Goal: Task Accomplishment & Management: Use online tool/utility

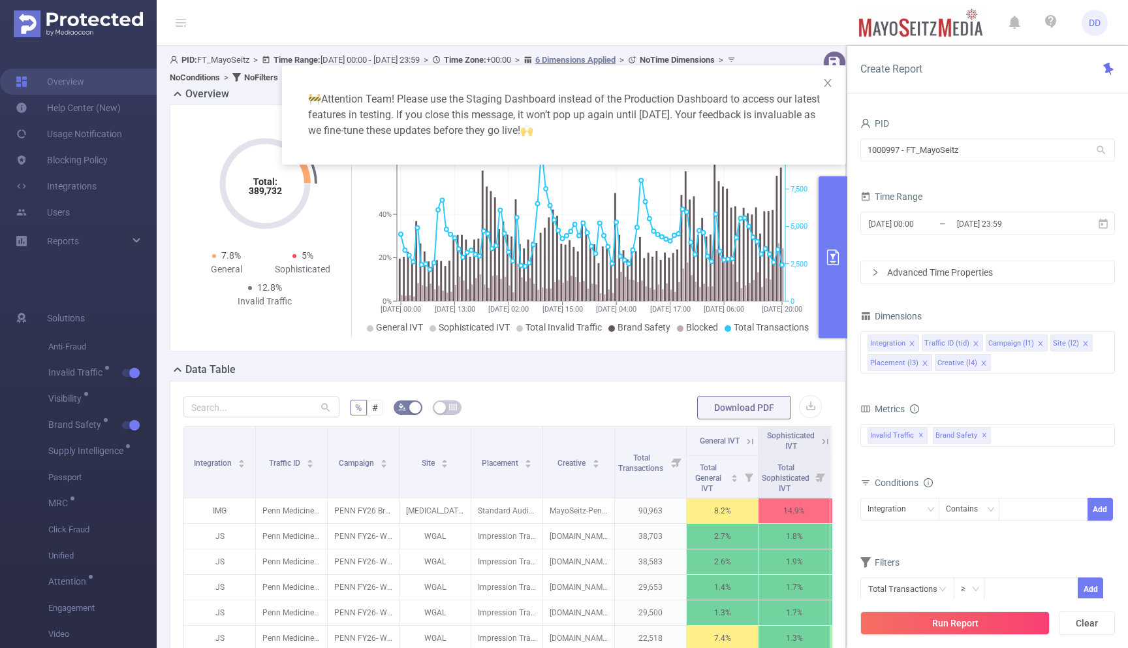
click at [110, 15] on div "🚧 Attention Team! Please use the Staging Dashboard instead of the Production Da…" at bounding box center [564, 324] width 1128 height 648
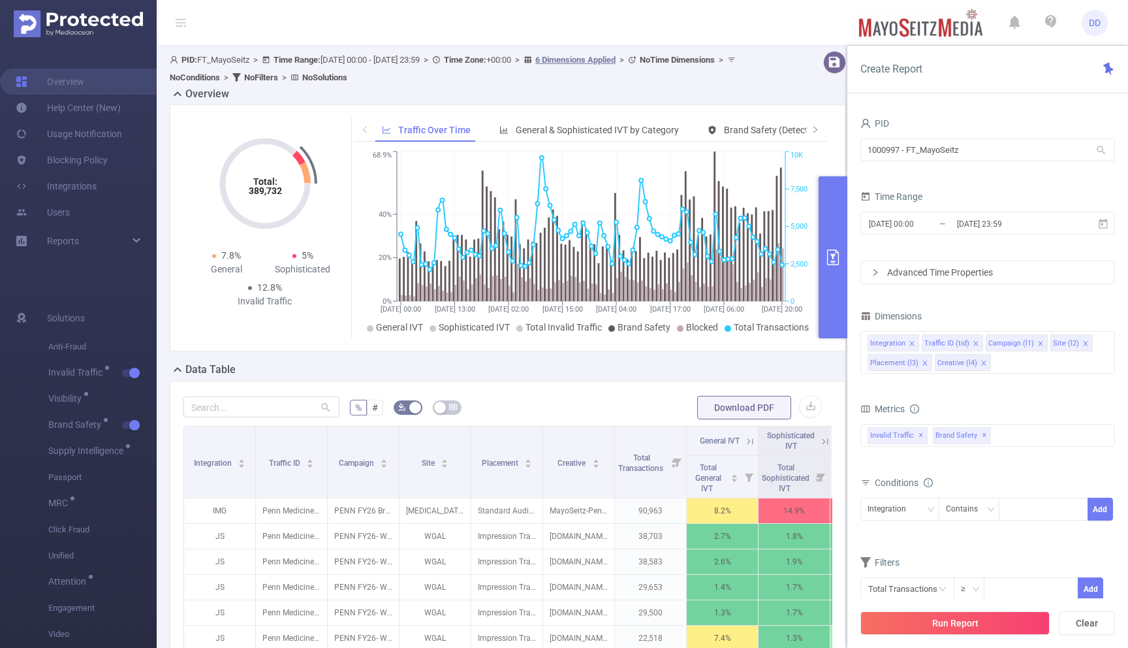
click at [91, 19] on img at bounding box center [78, 23] width 129 height 27
click at [911, 168] on div "PID 1000997 - FT_MayoSeitz 1000997 - FT_MayoSeitz" at bounding box center [987, 142] width 255 height 57
click at [911, 159] on input "1000997 - FT_MayoSeitz" at bounding box center [987, 149] width 255 height 23
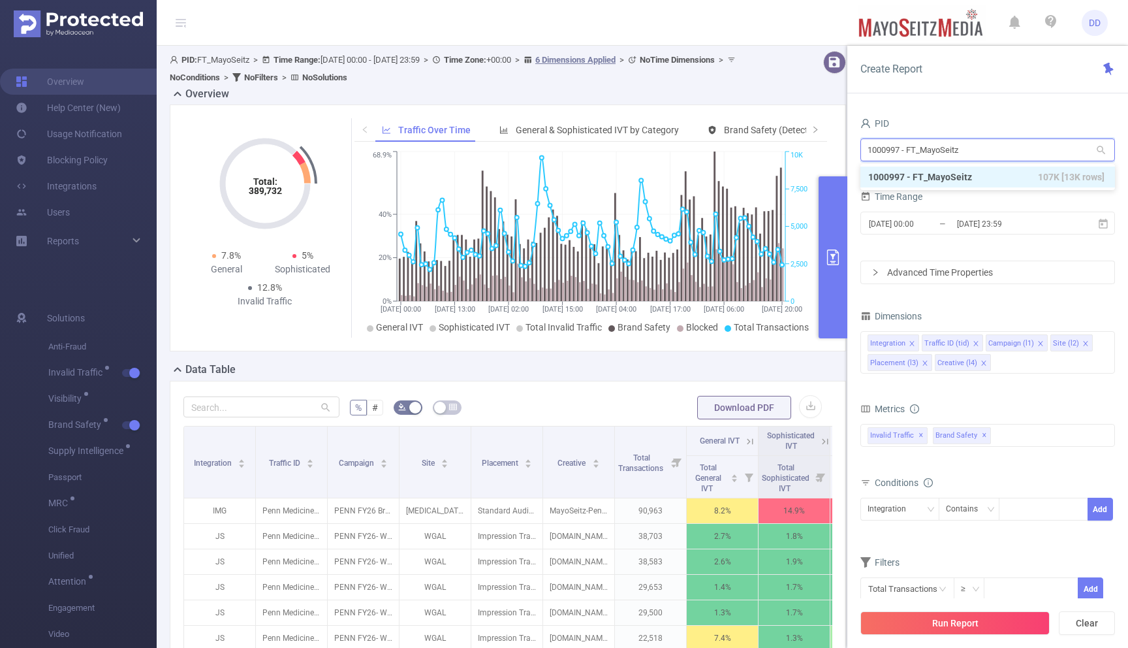
click at [911, 159] on input "1000997 - FT_MayoSeitz" at bounding box center [987, 149] width 255 height 23
paste input "com.find.my.phone.launcher.clap.track.device.location"
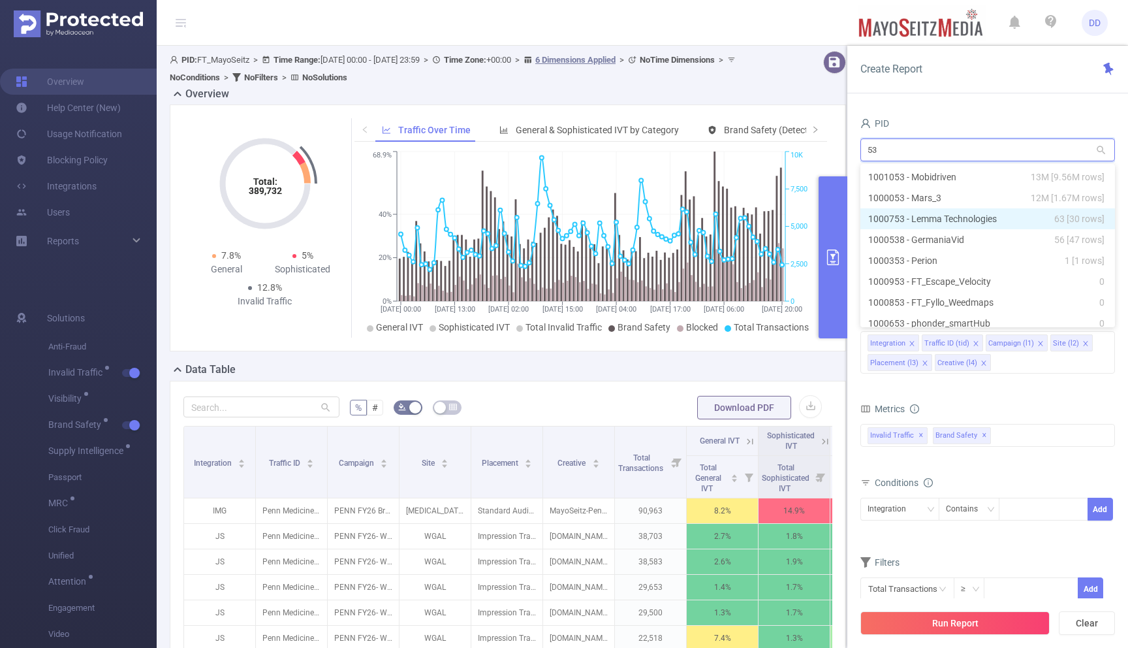
type input "53"
click at [889, 204] on li "1000053 - Mars_3 12M [1.67M rows]" at bounding box center [987, 197] width 255 height 21
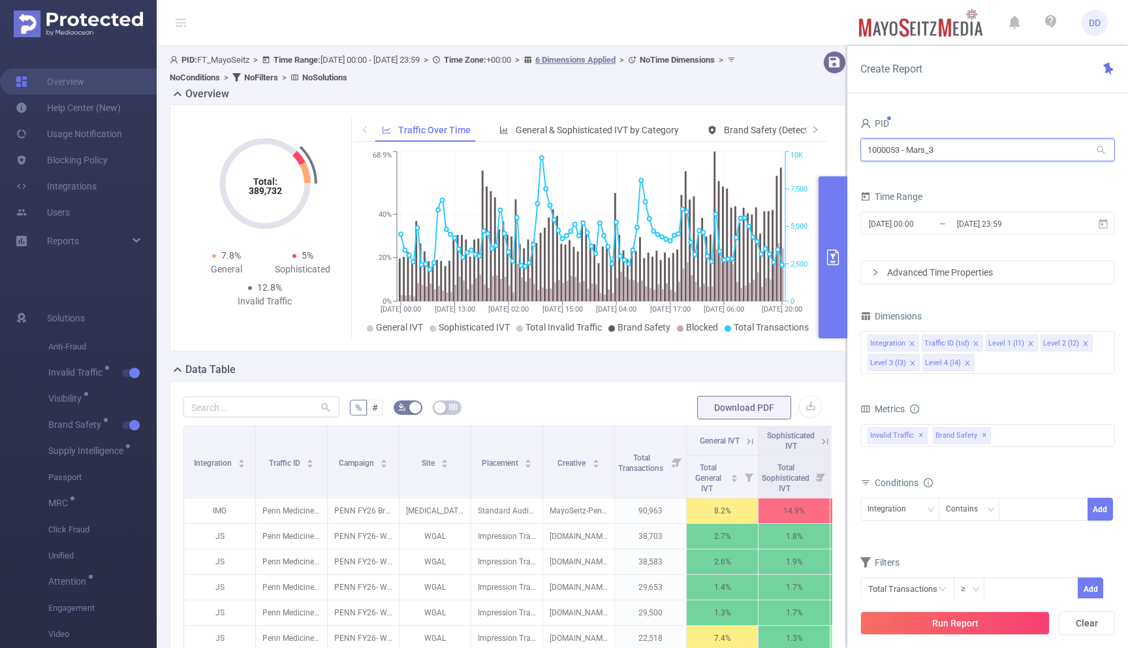
click at [918, 145] on input "1000053 - Mars_3" at bounding box center [987, 149] width 255 height 23
paste input "105"
type input "1001053"
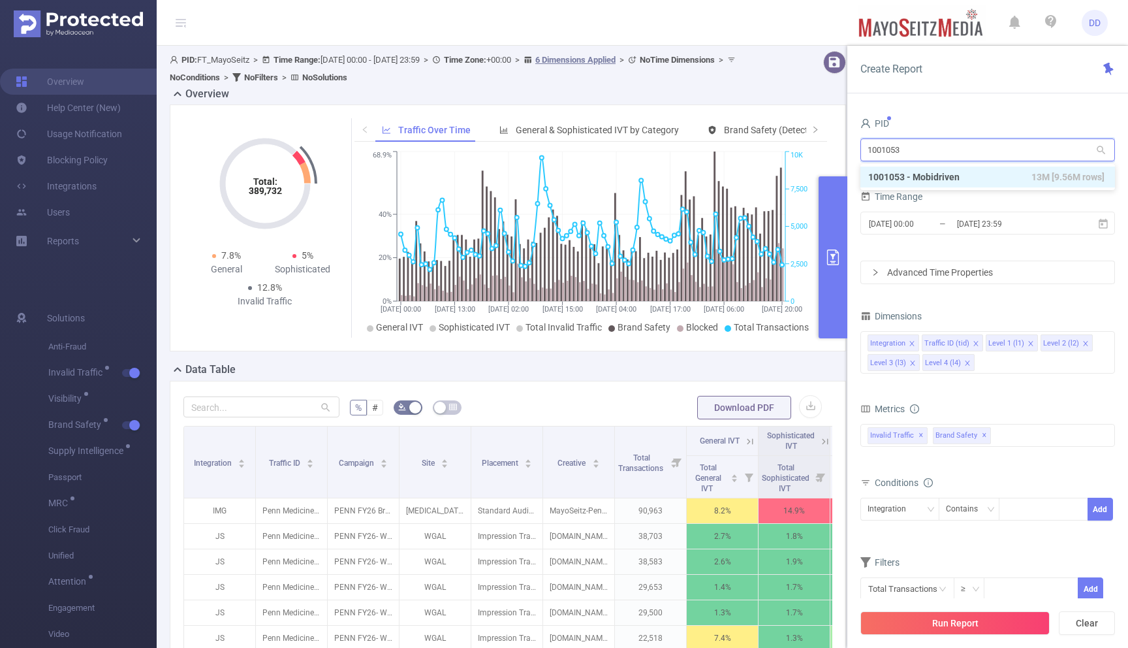
click at [921, 176] on li "1001053 - Mobidriven 13M [9.56M rows]" at bounding box center [987, 176] width 255 height 21
click at [949, 222] on input "[DATE] 00:00" at bounding box center [920, 224] width 106 height 18
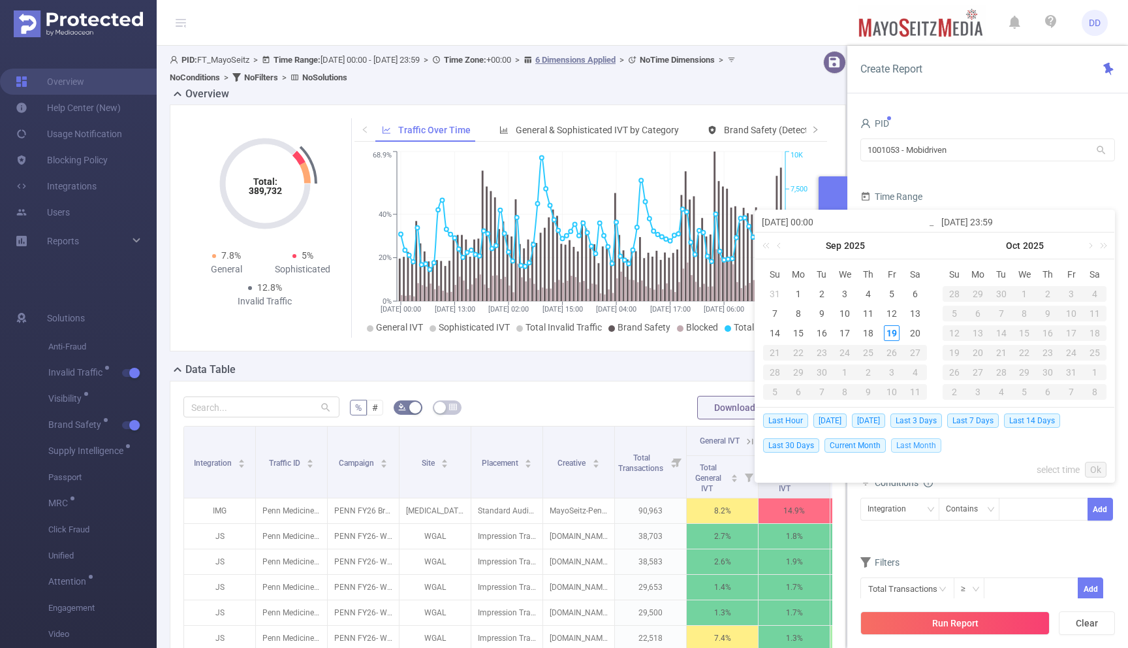
click at [911, 446] on span "Last Month" at bounding box center [916, 445] width 50 height 14
type input "[DATE] 00:00"
type input "[DATE] 23:59"
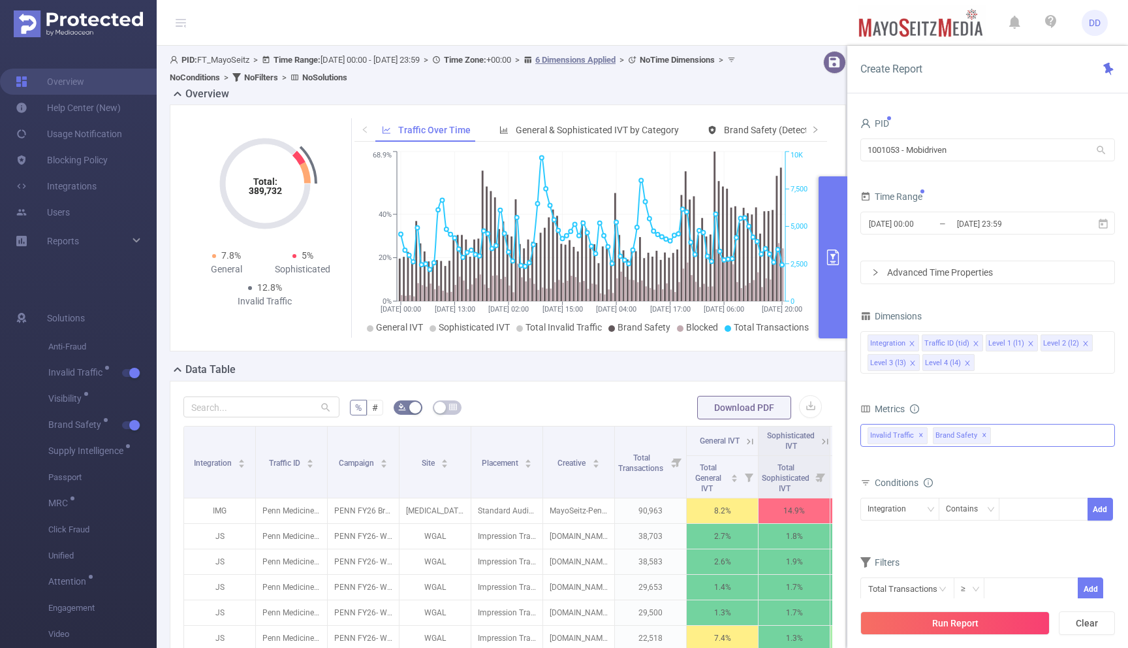
click at [982, 438] on span "✕" at bounding box center [984, 436] width 5 height 16
click at [917, 503] on div "Integration" at bounding box center [899, 509] width 65 height 22
click at [1003, 452] on div "total Total General IVT Data Centers Disclosed Bots Known Crawlers Irregular Ac…" at bounding box center [987, 443] width 255 height 39
click at [938, 622] on button "Run Report" at bounding box center [954, 622] width 189 height 23
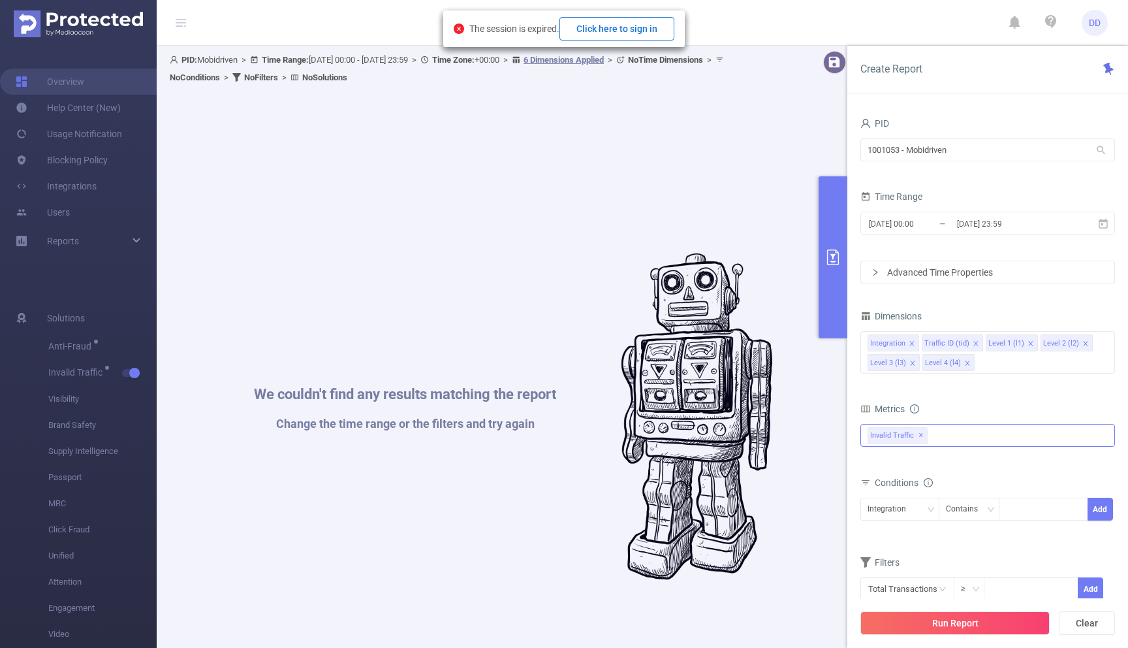
click at [632, 26] on button "Click here to sign in" at bounding box center [616, 28] width 115 height 23
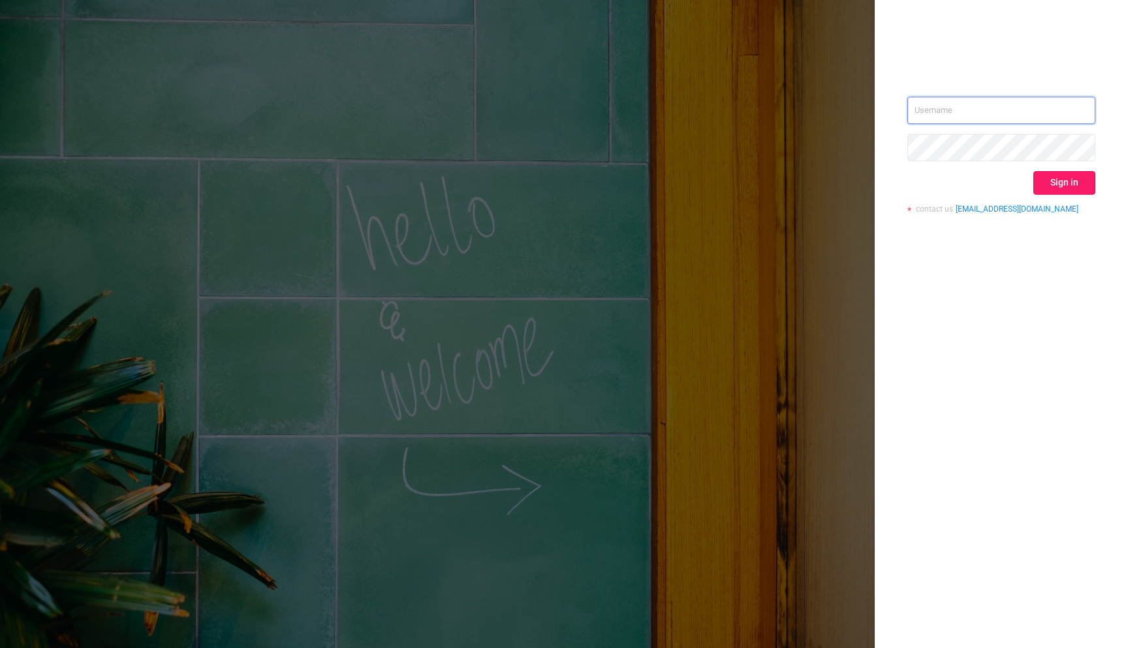
type input "[PERSON_NAME][EMAIL_ADDRESS][DOMAIN_NAME]"
click at [1066, 180] on button "Sign in" at bounding box center [1064, 182] width 62 height 23
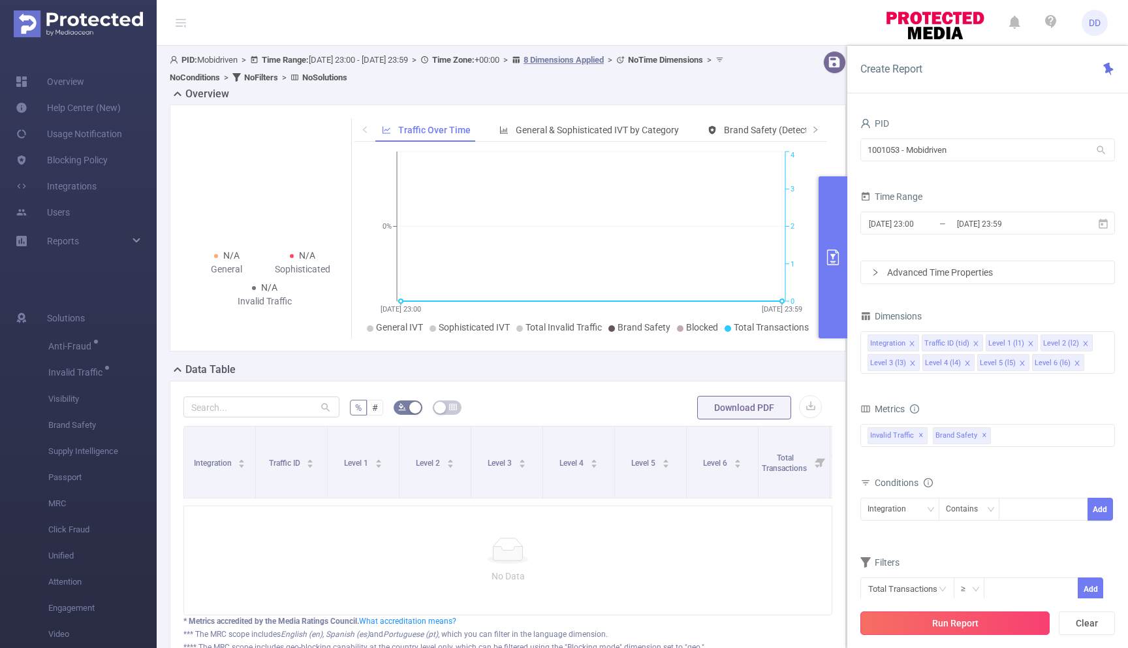
click at [936, 623] on button "Run Report" at bounding box center [954, 622] width 189 height 23
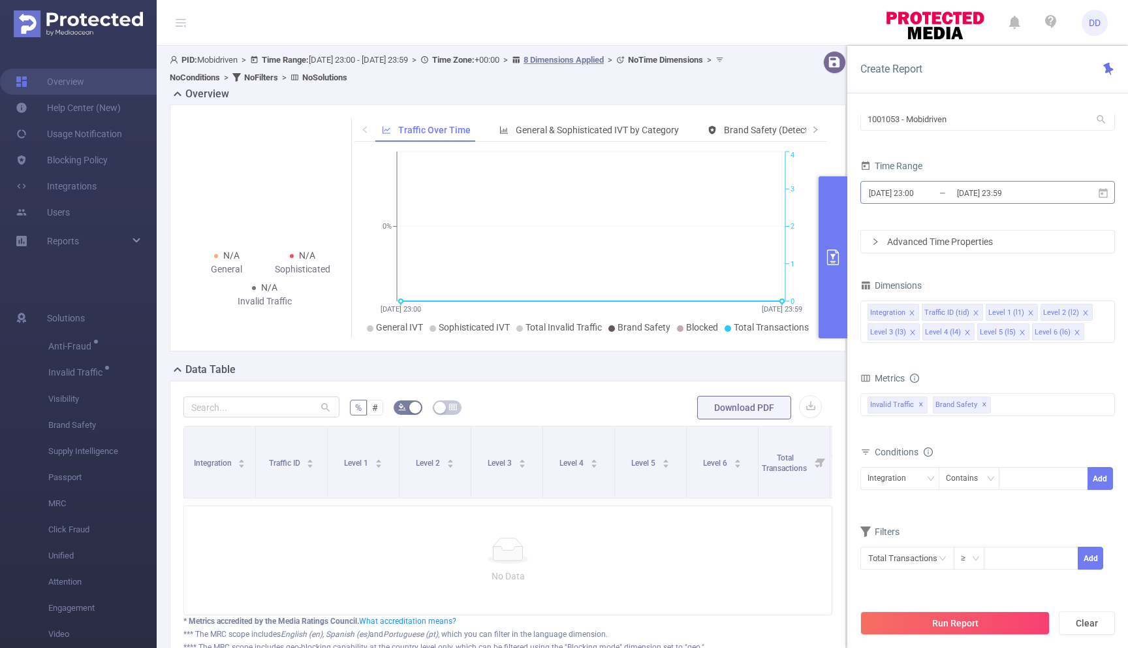
click at [993, 195] on input "2025-09-19 23:59" at bounding box center [1009, 193] width 106 height 18
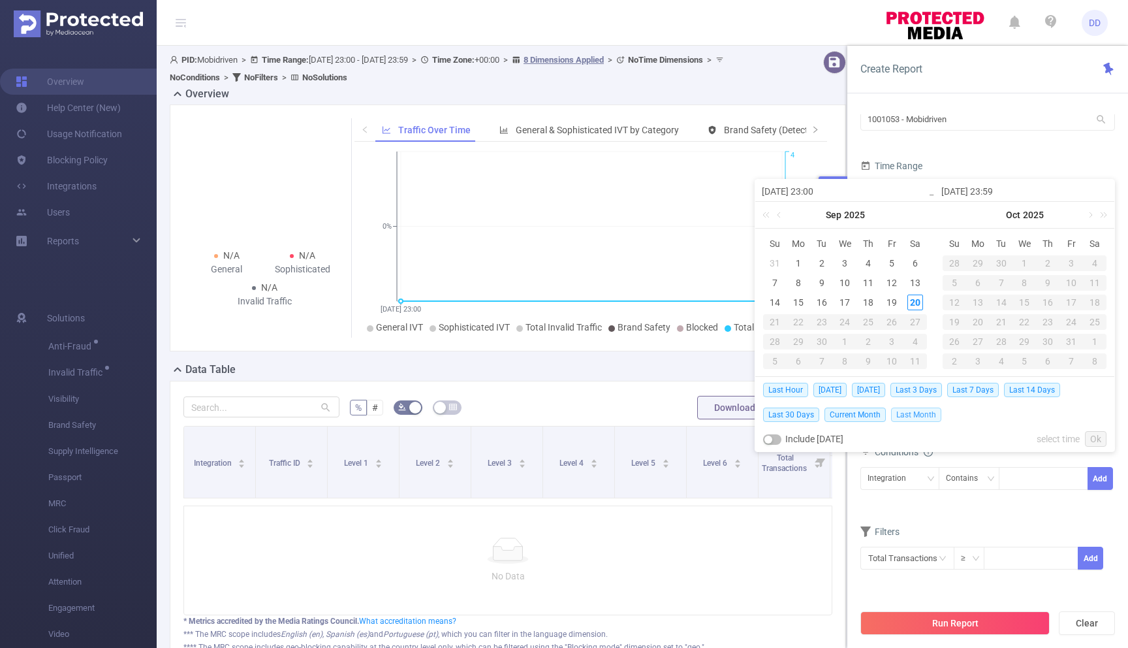
click at [909, 415] on span "Last Month" at bounding box center [916, 414] width 50 height 14
type input "[DATE] 00:00"
type input "[DATE] 23:59"
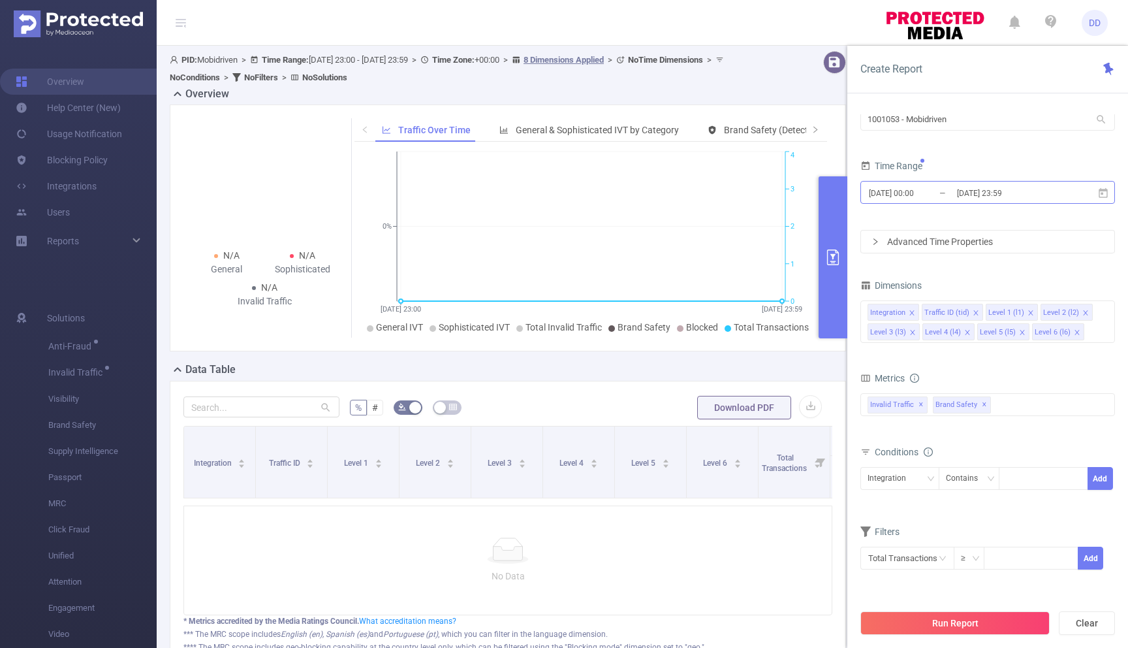
click at [935, 198] on input "[DATE] 00:00" at bounding box center [920, 193] width 106 height 18
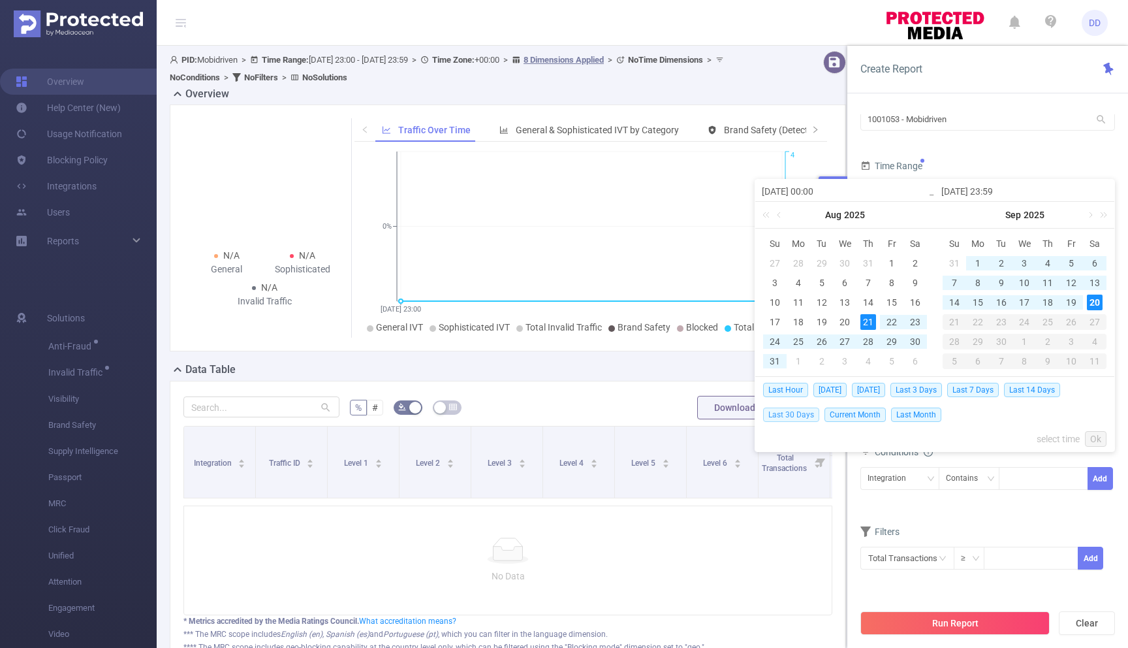
click at [798, 414] on span "Last 30 Days" at bounding box center [791, 414] width 56 height 14
type input "2025-08-21 00:00"
type input "2025-09-20 23:59"
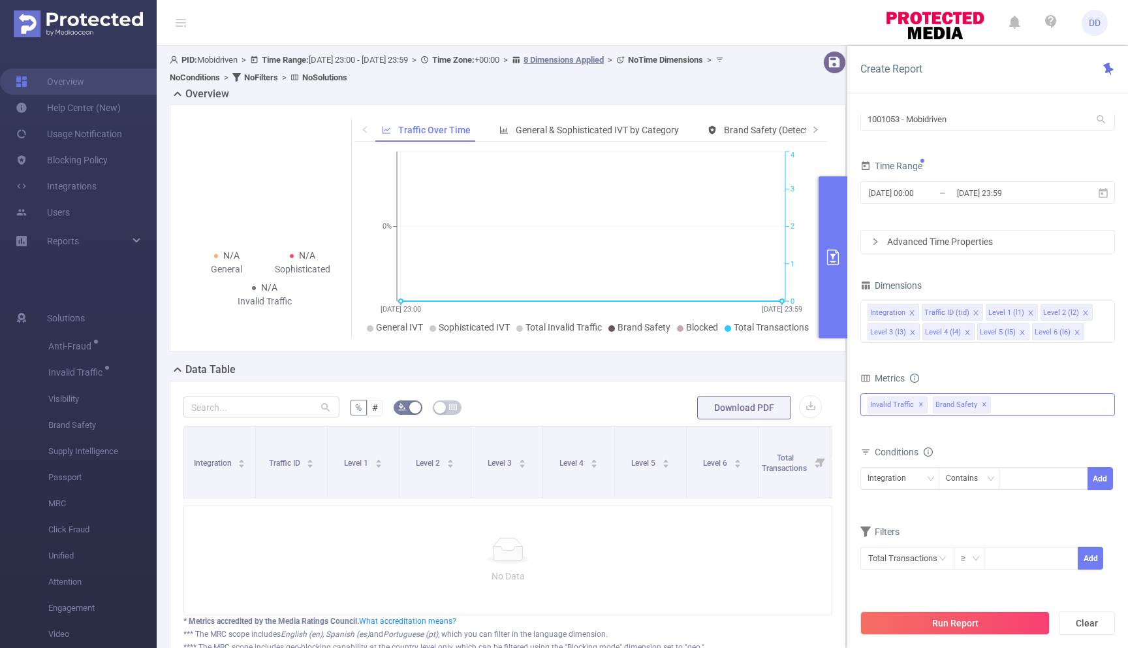
click at [982, 405] on span "✕" at bounding box center [984, 405] width 5 height 16
click at [958, 616] on button "Run Report" at bounding box center [954, 622] width 189 height 23
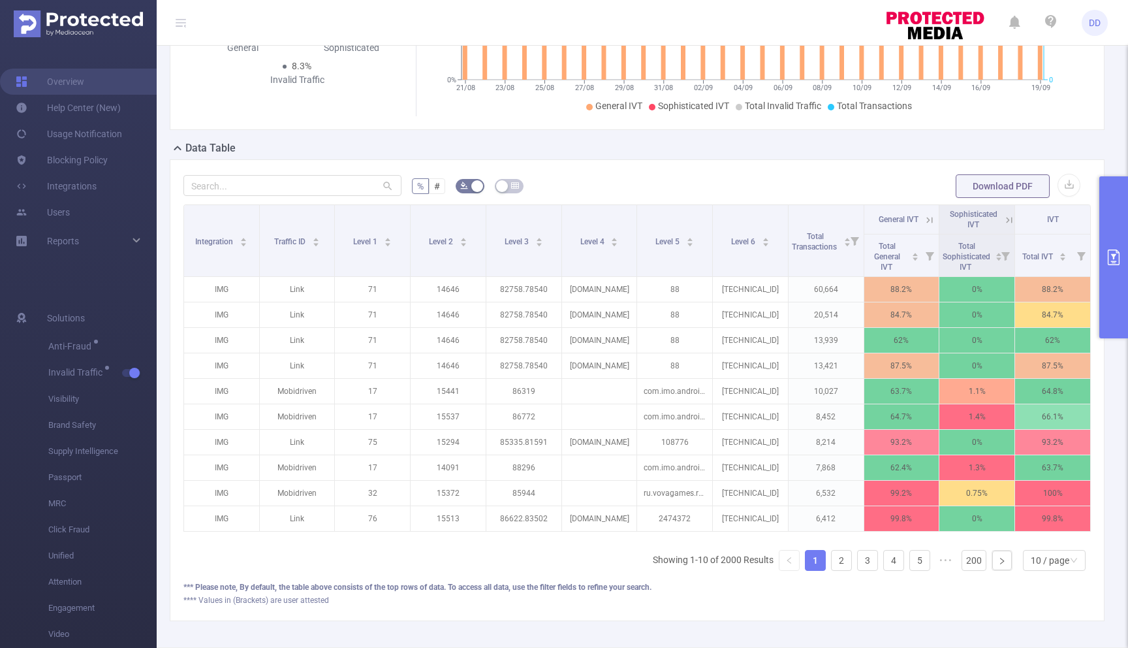
scroll to position [263, 0]
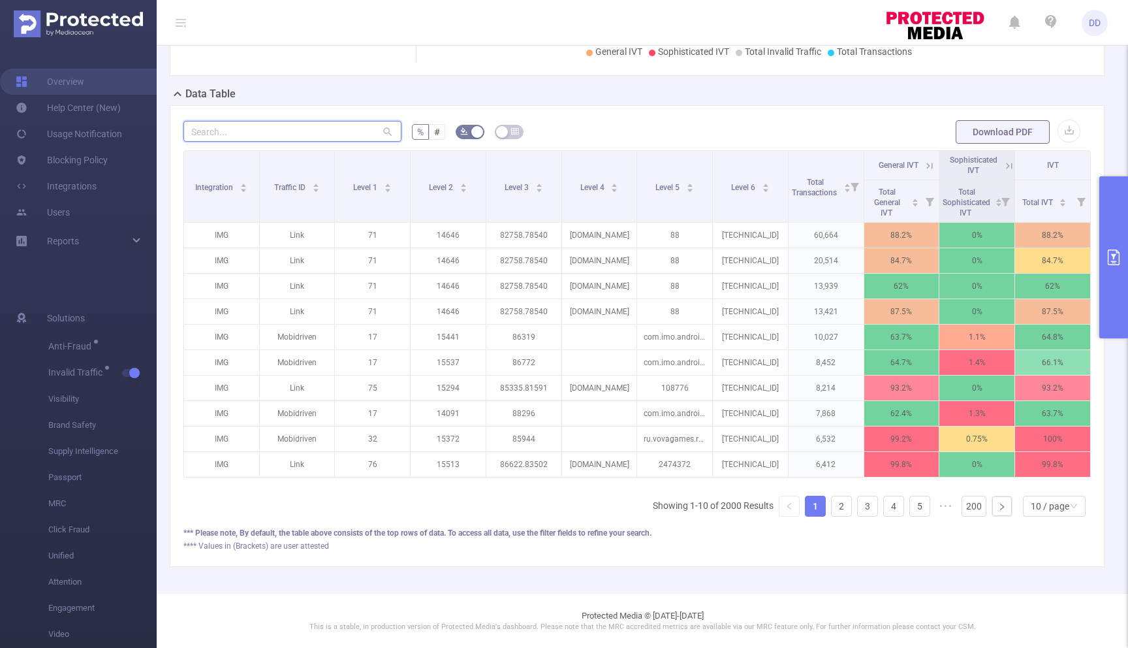
click at [264, 137] on input "text" at bounding box center [292, 131] width 218 height 21
paste input "1001053"
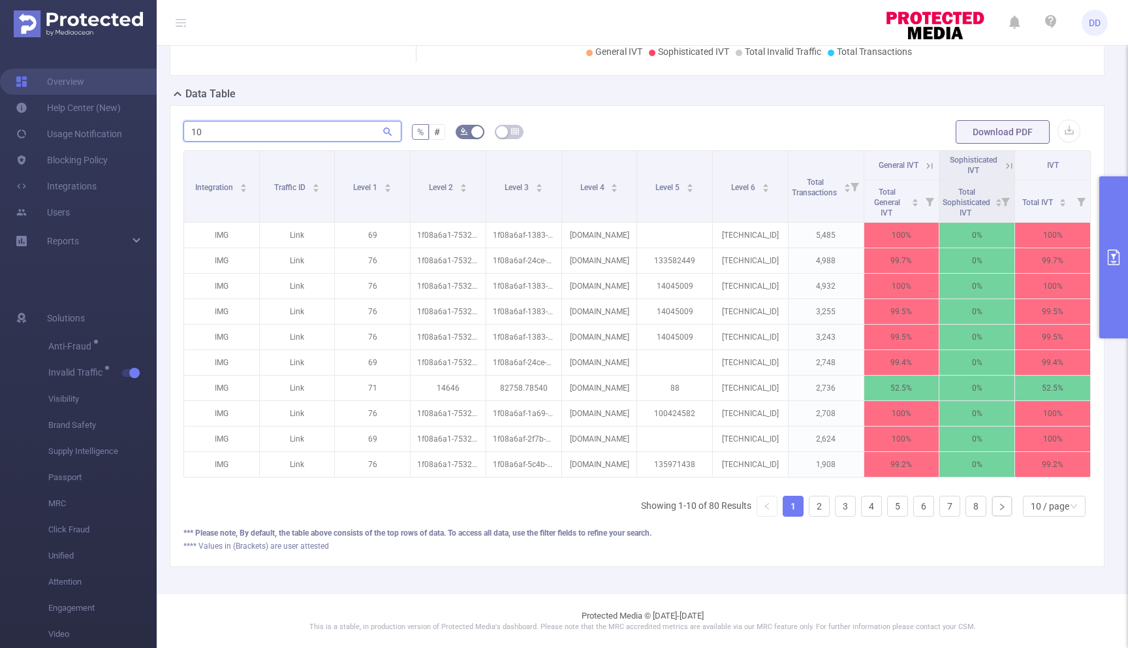
type input "1"
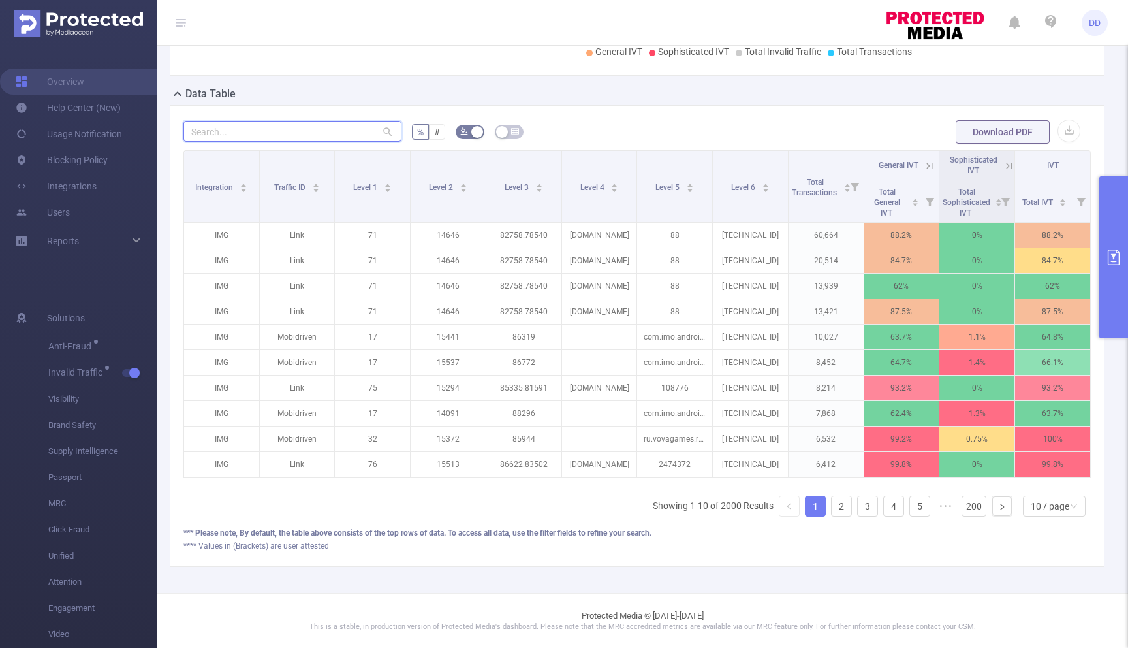
click at [287, 125] on input "text" at bounding box center [292, 131] width 218 height 21
paste input "com.find.my.phone.launcher.clap.track.device.location"
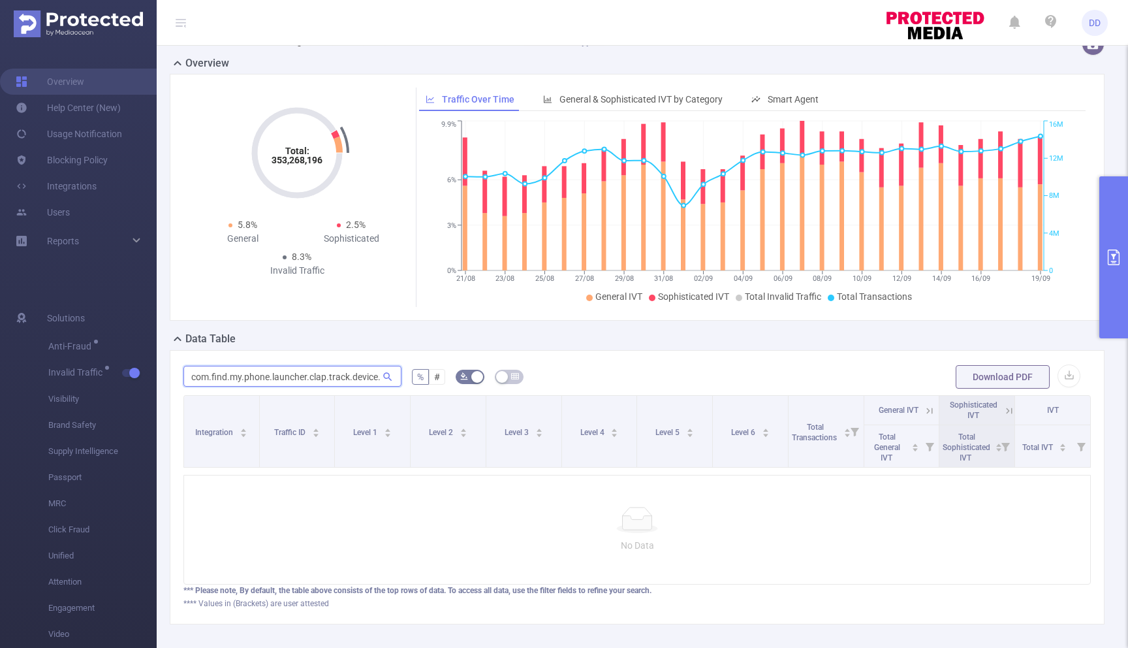
scroll to position [0, 0]
type input "om.find.my.phone.launcher.clap.track.device"
click at [1110, 236] on button "primary" at bounding box center [1113, 257] width 29 height 162
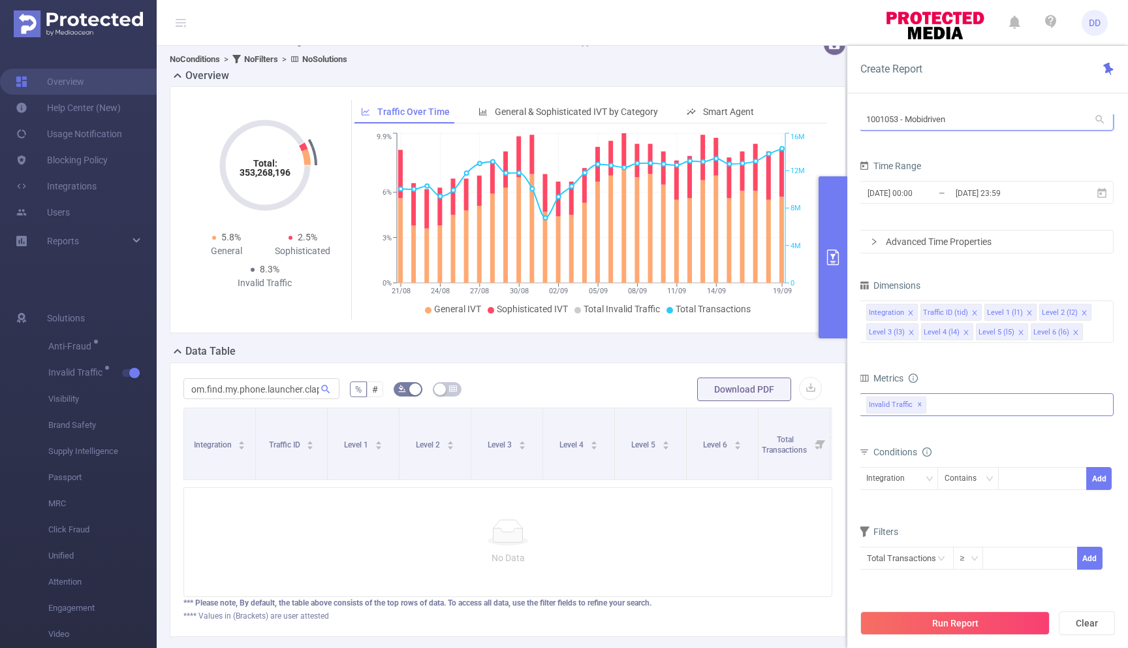
click at [969, 123] on input "1001053 - Mobidriven" at bounding box center [986, 119] width 255 height 23
click at [1093, 327] on div "Integration Traffic ID (tid) Level 1 (l1) Level 2 (l2) Level 3 (l3) Level 4 (l4…" at bounding box center [986, 321] width 255 height 42
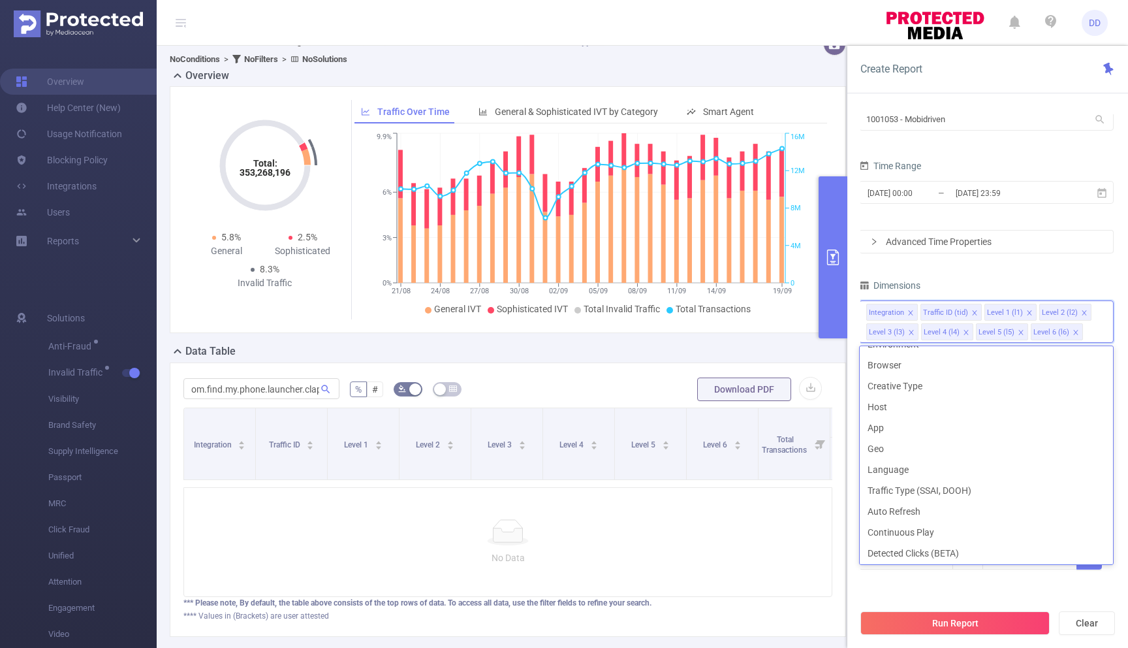
scroll to position [170, 0]
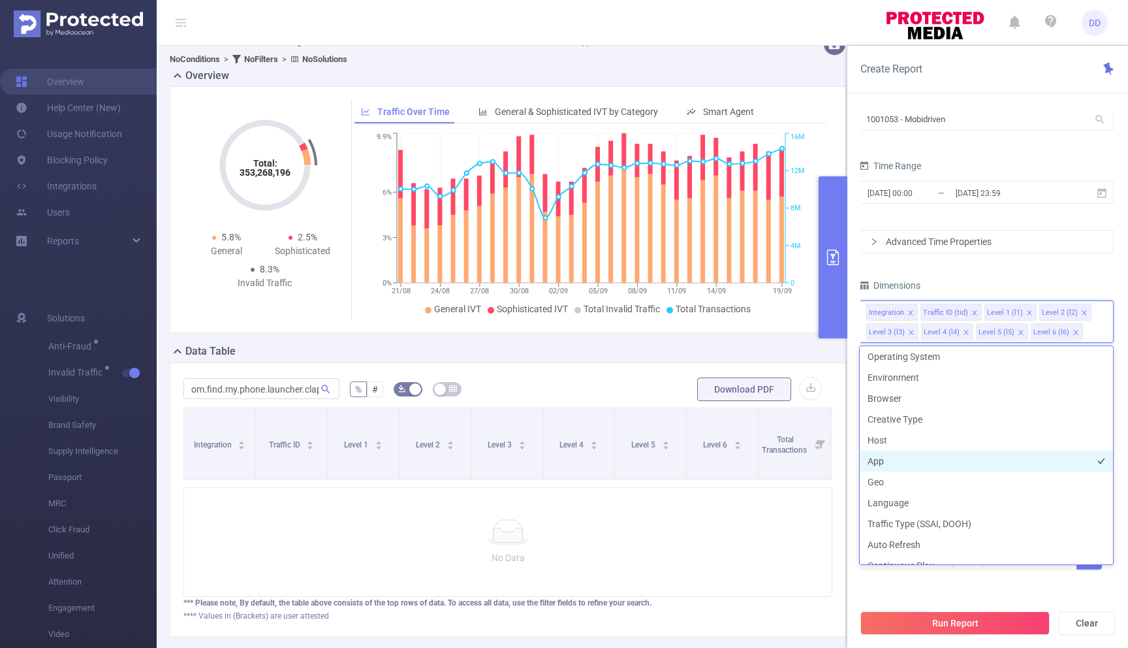
click at [960, 465] on li "App" at bounding box center [986, 460] width 253 height 21
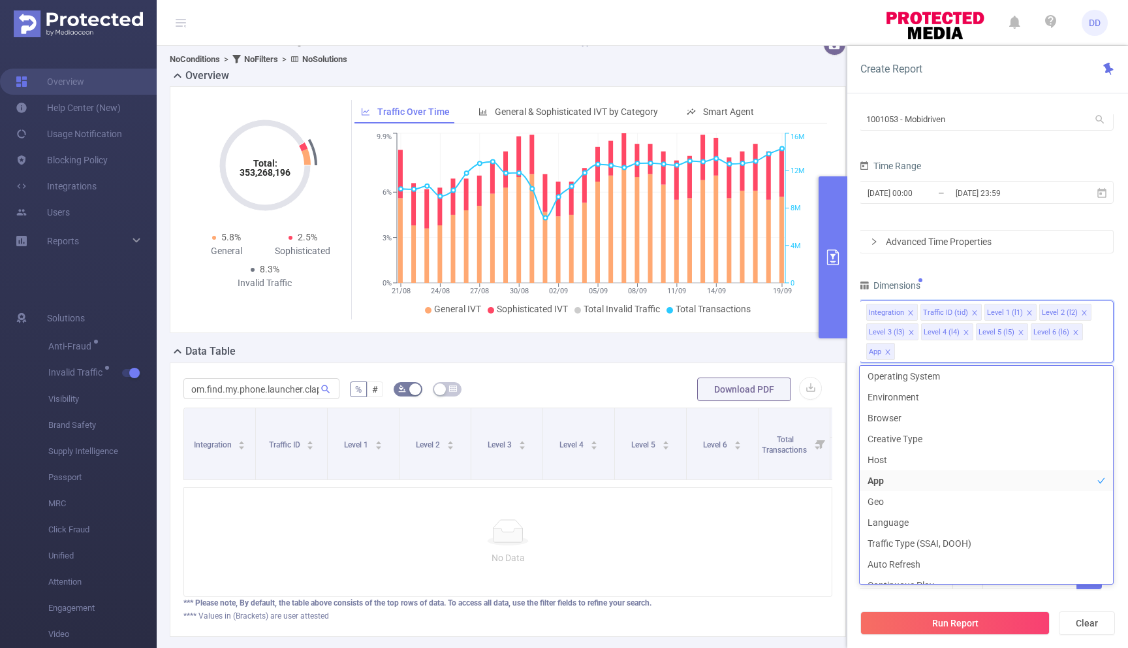
click at [1023, 272] on div "PID 1001053 - Mobidriven 1001053 - Mobidriven Time Range 2025-08-21 00:00 _ 202…" at bounding box center [986, 345] width 255 height 522
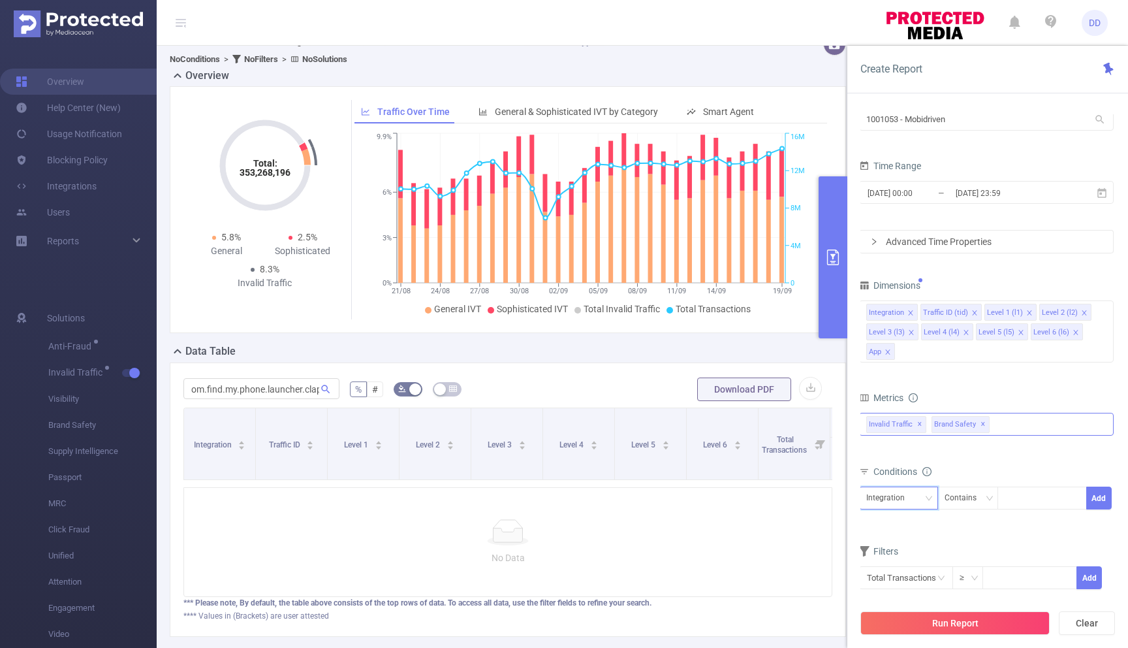
click at [916, 499] on div "Integration" at bounding box center [898, 498] width 65 height 22
click at [898, 470] on li "App" at bounding box center [898, 470] width 79 height 21
click at [1022, 500] on div at bounding box center [1042, 498] width 75 height 22
paste input "com.find.my.phone.launcher.clap.track.device.location"
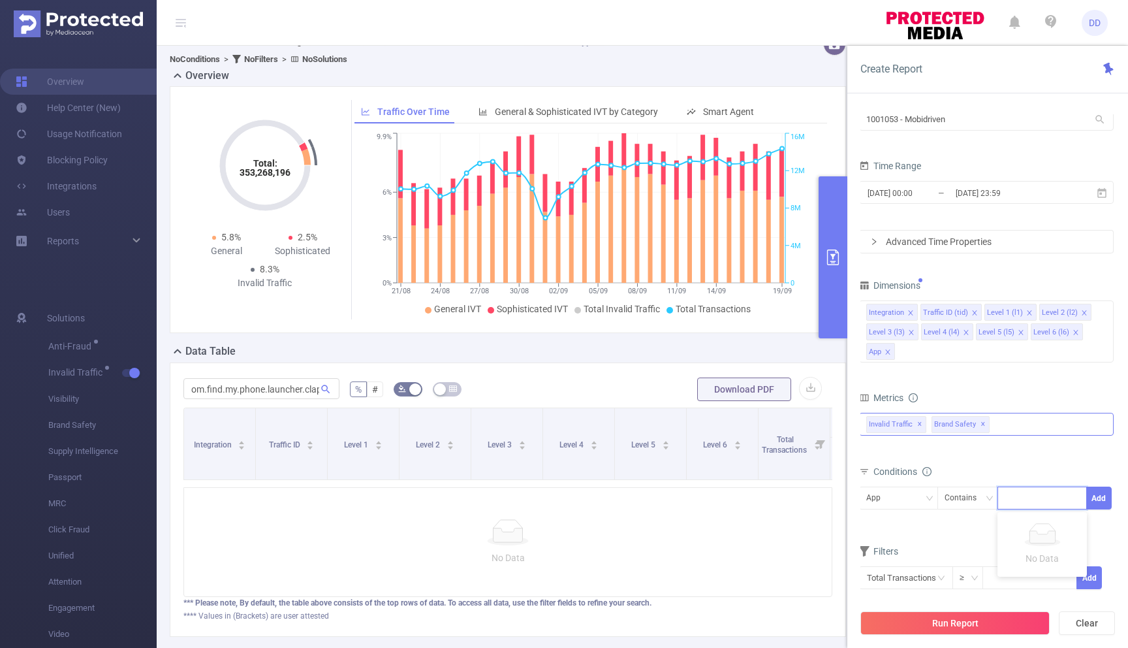
type input "com.find.my.phone.launcher.clap.track.device.location"
click at [1063, 529] on li "com.find.my.phone.launcher.clap.track.device.location" at bounding box center [1122, 524] width 251 height 21
click at [1098, 494] on button "Add" at bounding box center [1098, 497] width 25 height 23
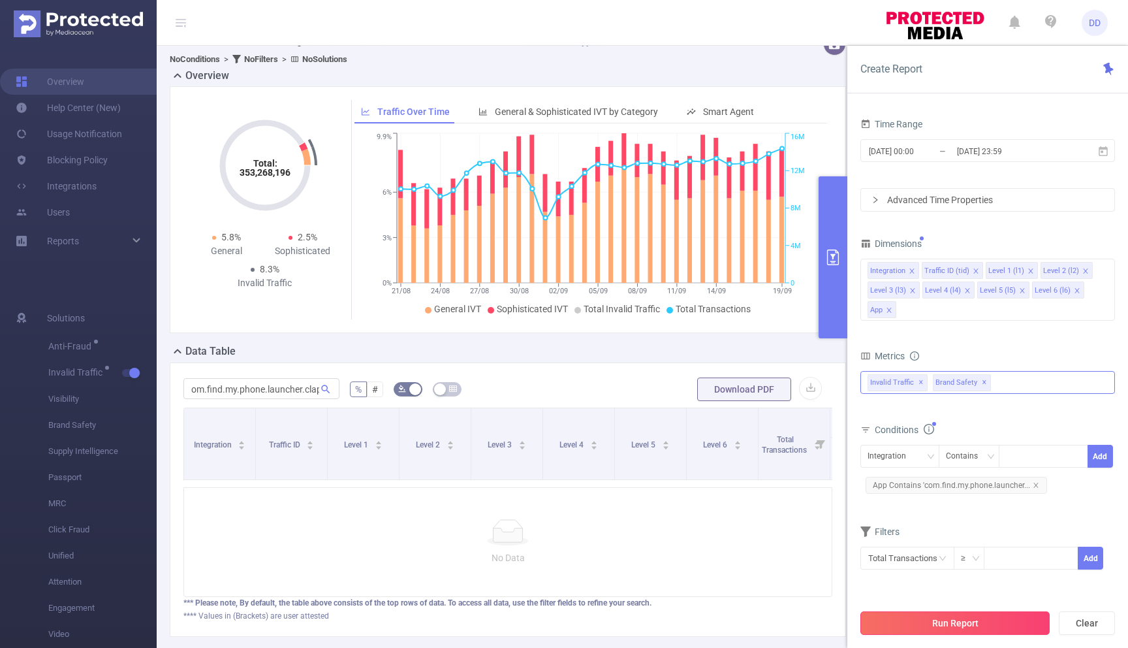
click at [948, 619] on button "Run Report" at bounding box center [954, 622] width 189 height 23
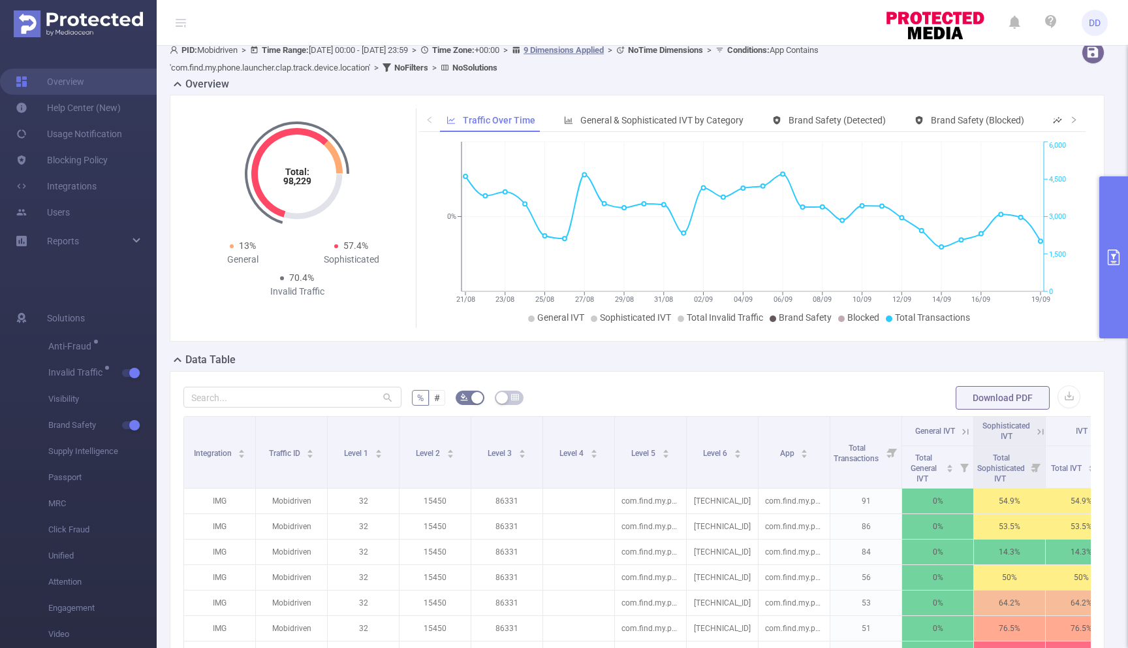
click at [1114, 239] on button "primary" at bounding box center [1113, 257] width 29 height 162
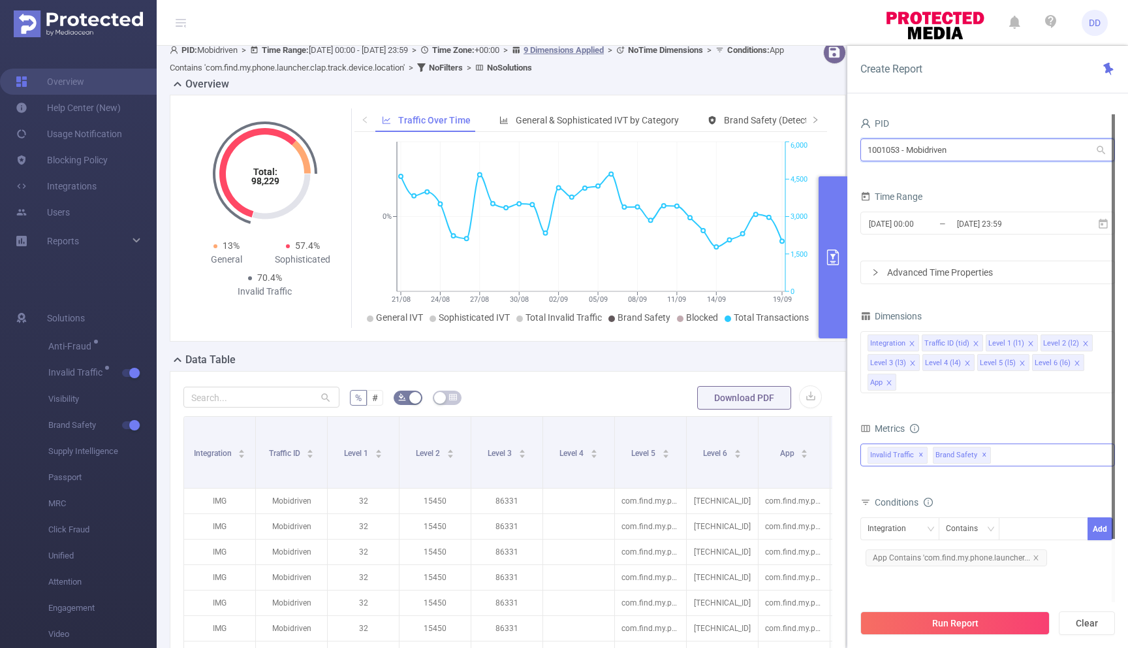
click at [955, 146] on input "1001053 - Mobidriven" at bounding box center [987, 149] width 255 height 23
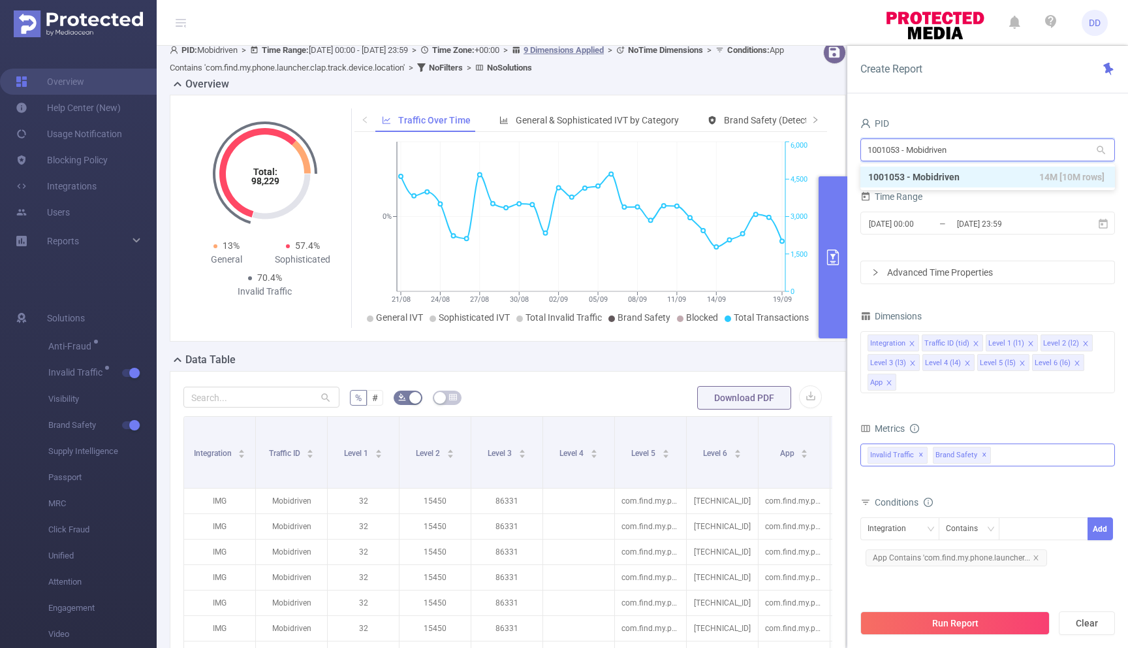
click at [955, 146] on input "1001053 - Mobidriven" at bounding box center [987, 149] width 255 height 23
paste input "0787"
type input "1000787"
click at [956, 168] on li "1000787 - BetweenX 37M [8.62M rows]" at bounding box center [987, 176] width 255 height 21
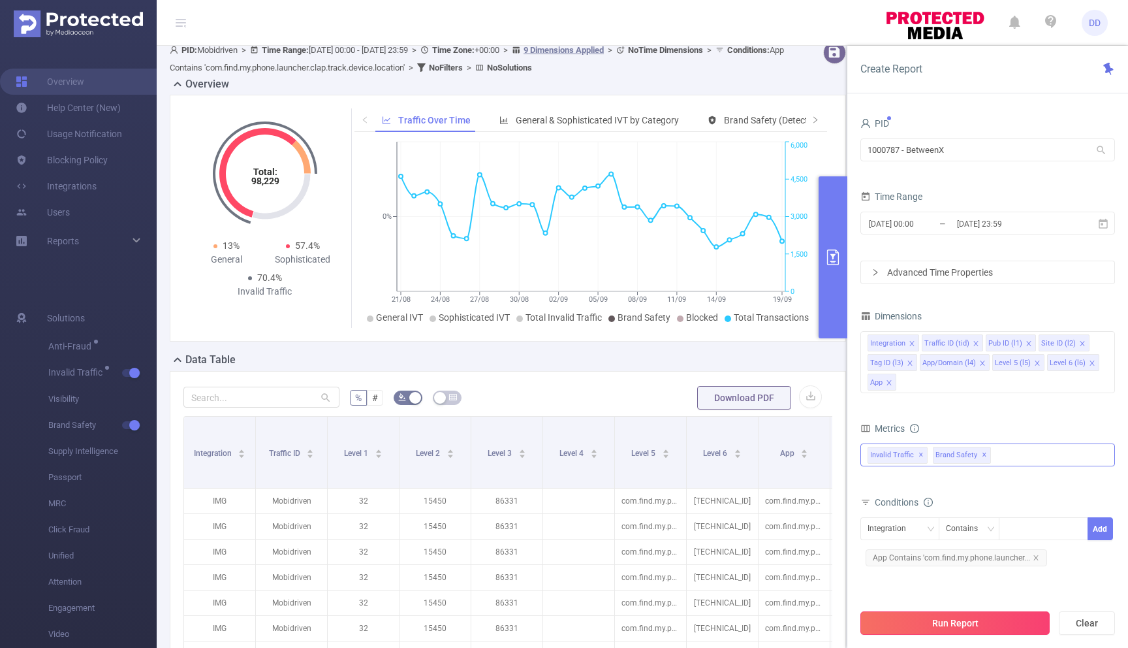
click at [944, 621] on button "Run Report" at bounding box center [954, 622] width 189 height 23
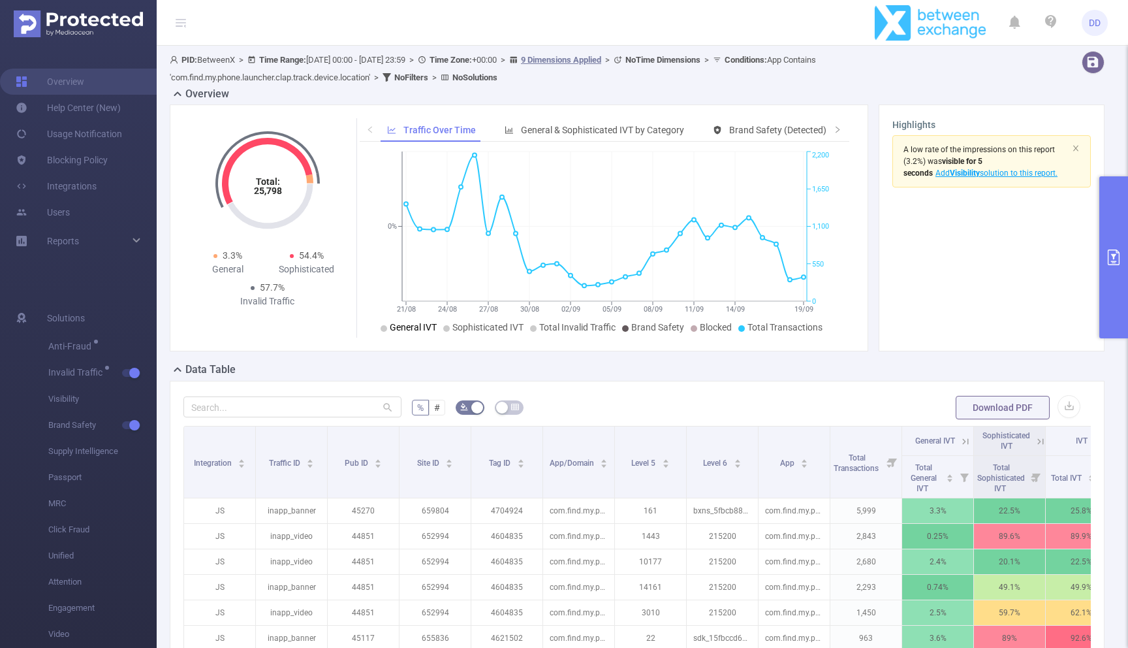
click at [414, 330] on span "General IVT" at bounding box center [413, 327] width 47 height 10
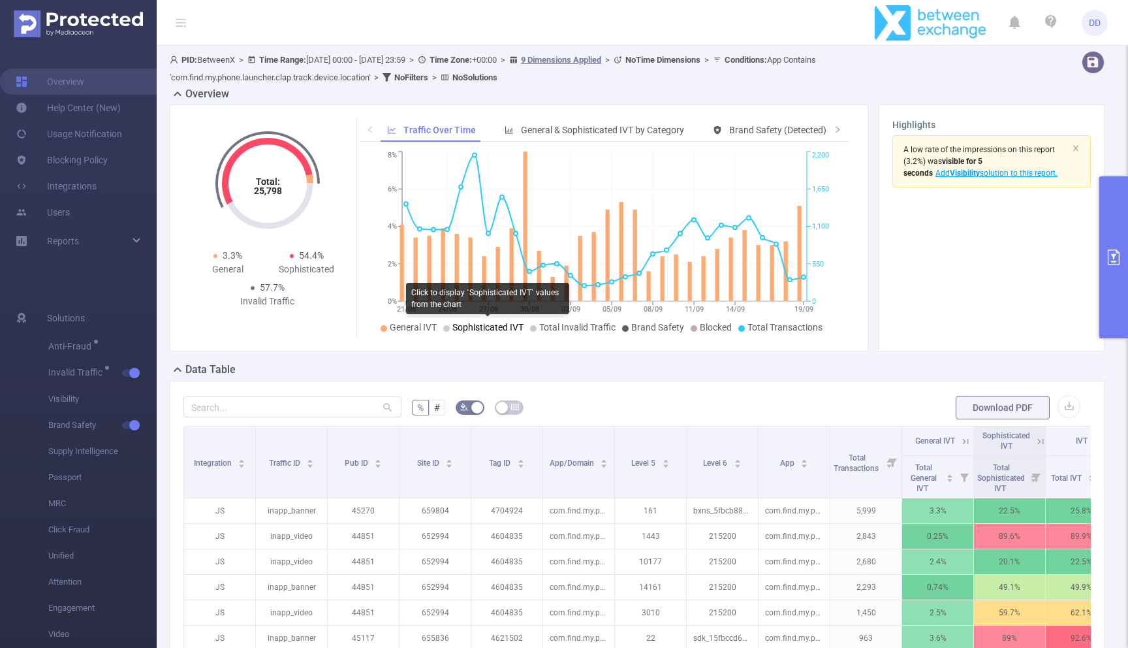
click at [465, 330] on span "Sophisticated IVT" at bounding box center [487, 327] width 71 height 10
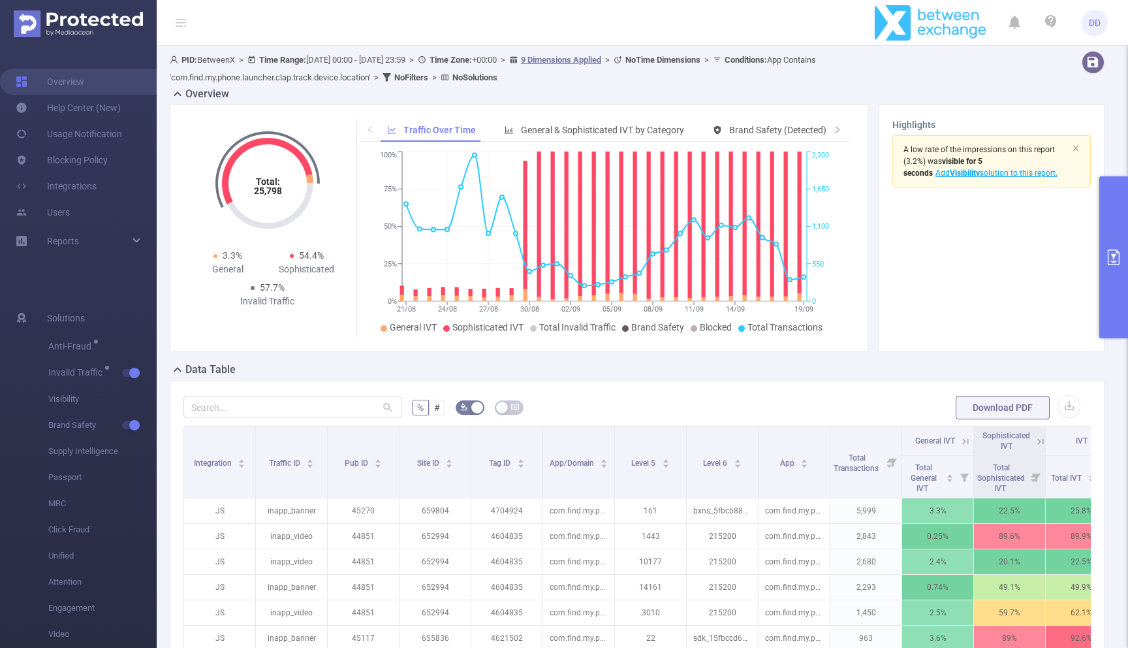
click at [1116, 253] on icon "primary" at bounding box center [1114, 257] width 12 height 16
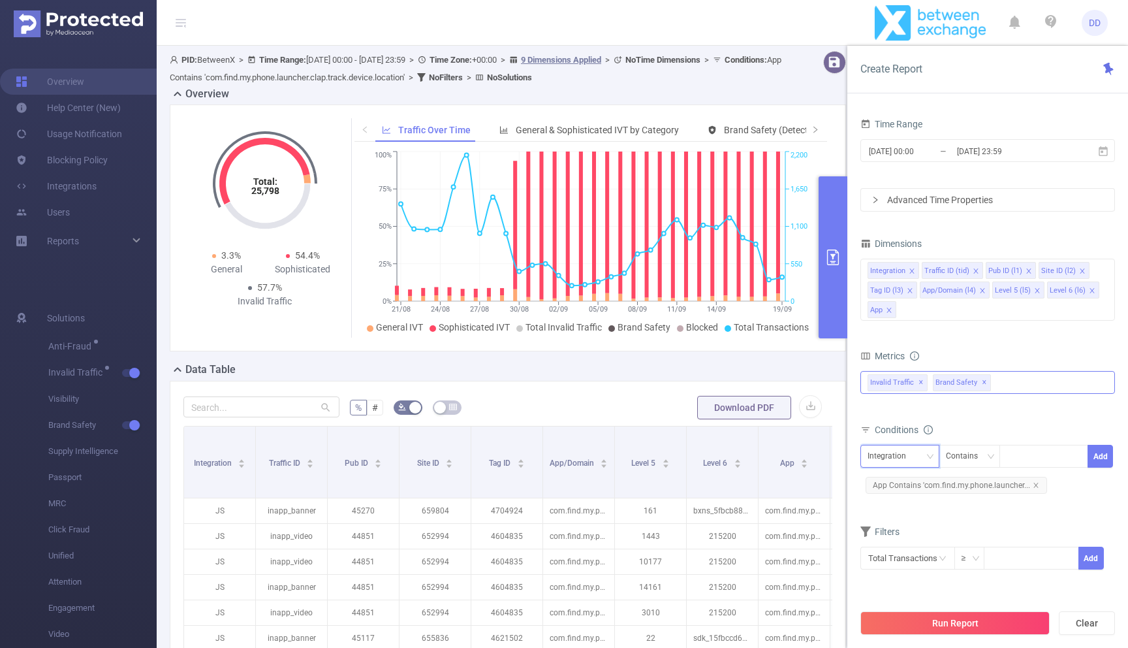
click at [919, 459] on div "Integration" at bounding box center [899, 456] width 65 height 22
click at [901, 612] on li "App" at bounding box center [901, 620] width 83 height 21
click at [1037, 458] on div at bounding box center [1043, 456] width 75 height 22
paste input "com.clwlpaprrewq.coolwallpaper"
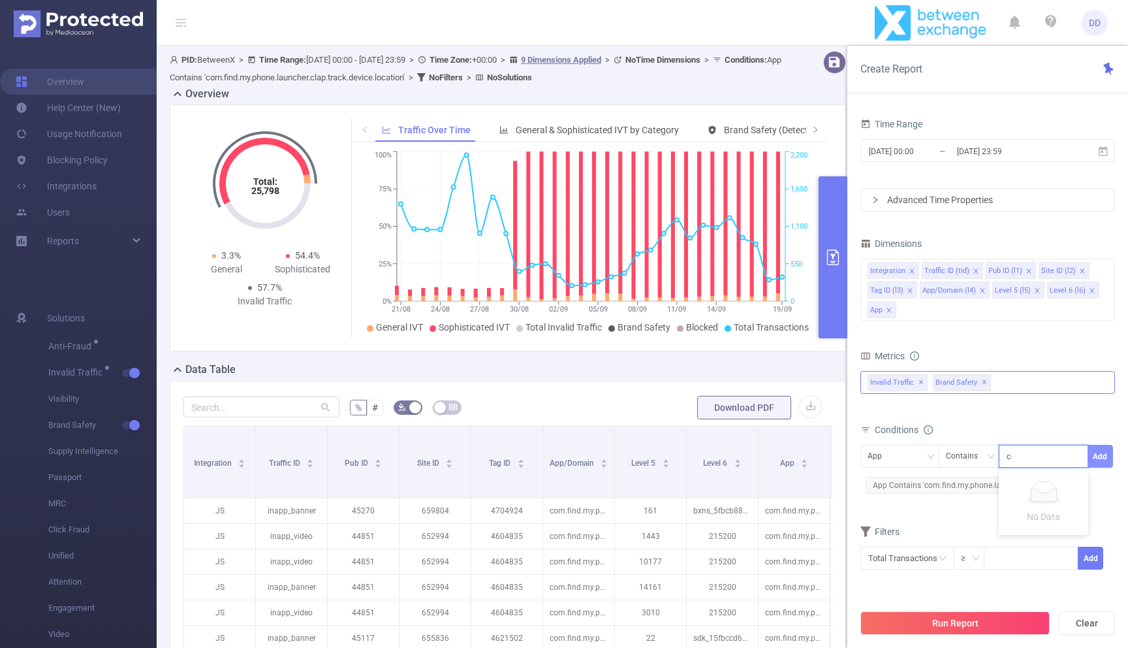
scroll to position [0, 41]
type input "com.clwlpaprrewq.coolwallpaper"
click at [1094, 457] on button "Add" at bounding box center [1099, 456] width 25 height 23
click at [1038, 455] on div at bounding box center [1043, 456] width 75 height 22
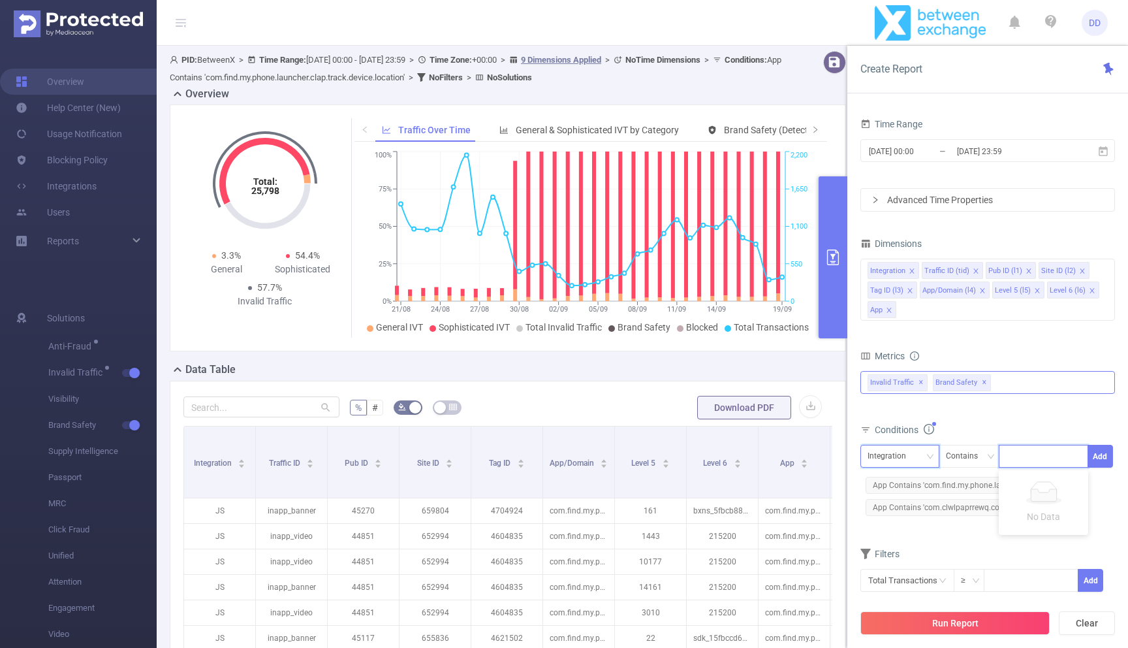
click at [909, 453] on div "Integration" at bounding box center [891, 456] width 48 height 22
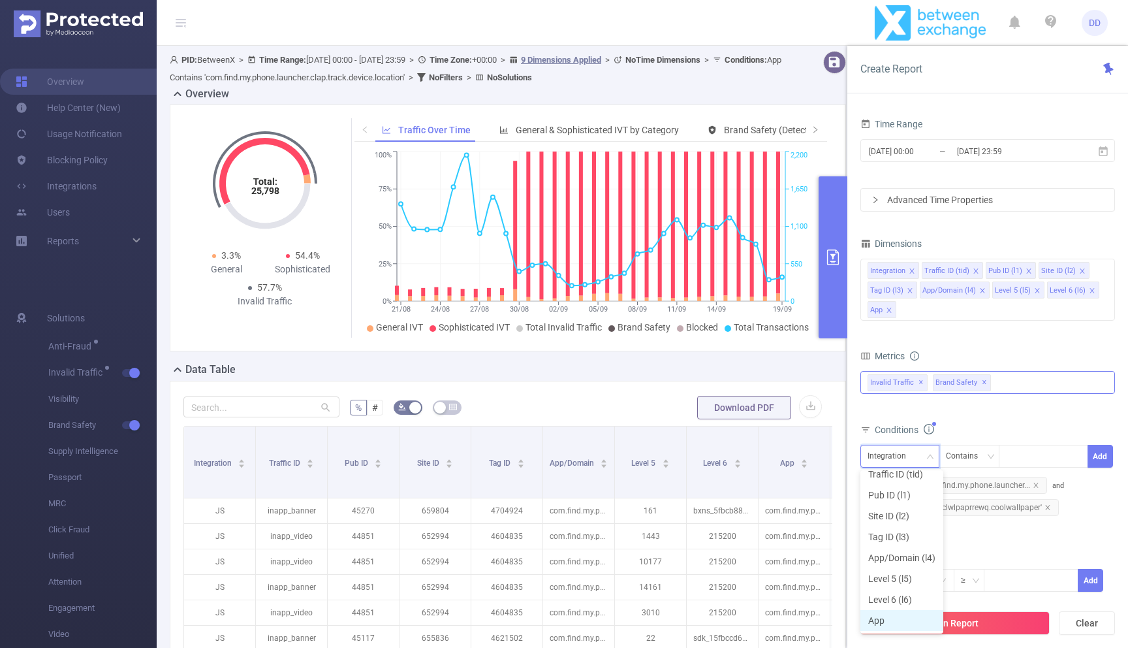
click at [903, 619] on li "App" at bounding box center [901, 620] width 83 height 21
click at [1035, 456] on div at bounding box center [1043, 456] width 75 height 22
paste input "com.emoticon.maker.free.launcher.puzzle.game.gsaew"
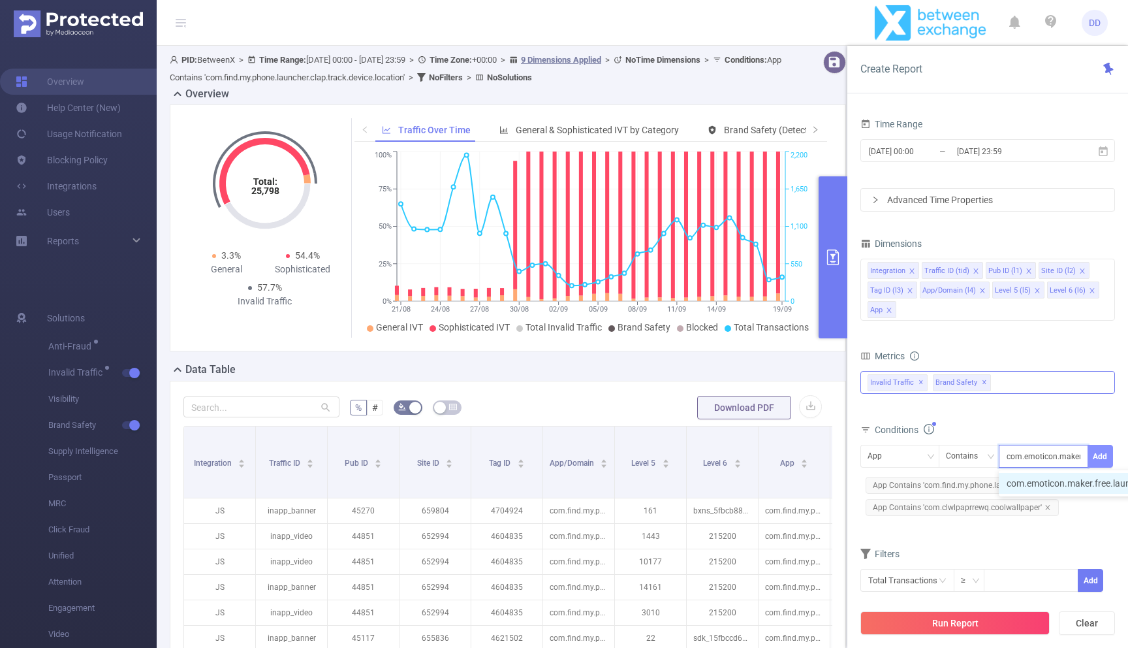
scroll to position [0, 119]
type input "com.emoticon.maker.free.launcher.puzzle.game.gsaew"
click at [1107, 461] on button "Add" at bounding box center [1099, 456] width 25 height 23
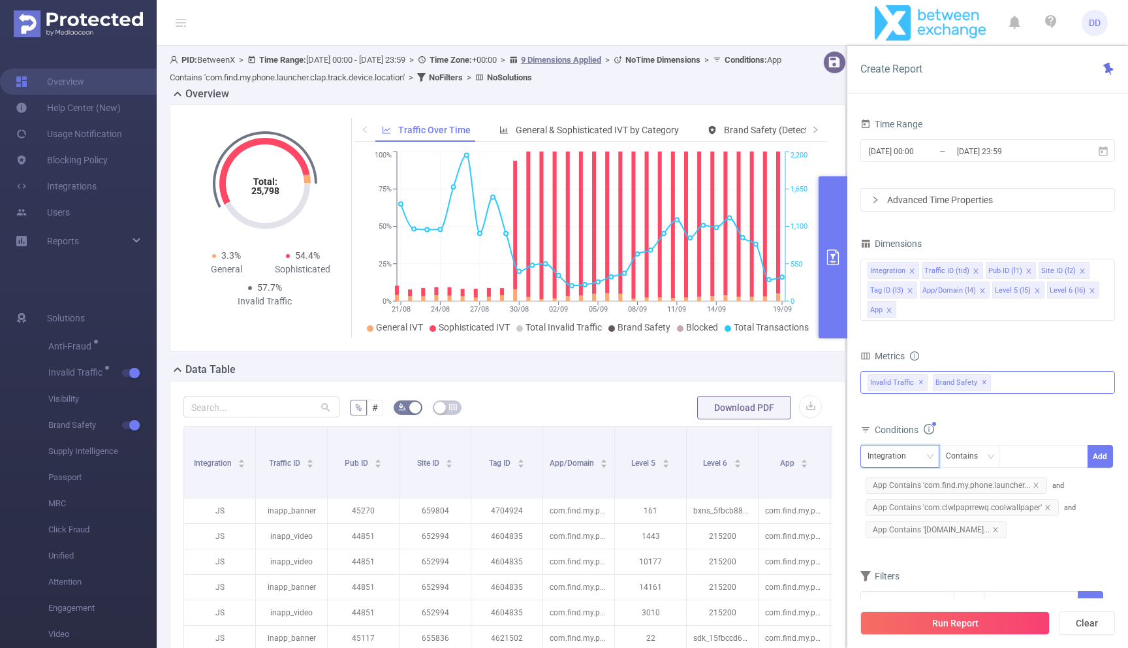
click at [876, 458] on div "Integration" at bounding box center [891, 456] width 48 height 22
click at [907, 616] on li "App" at bounding box center [901, 620] width 83 height 21
click at [1056, 461] on div at bounding box center [1043, 456] width 75 height 22
paste input "com.drop.merge.brainrot.puzzle.free.launcher.tewon"
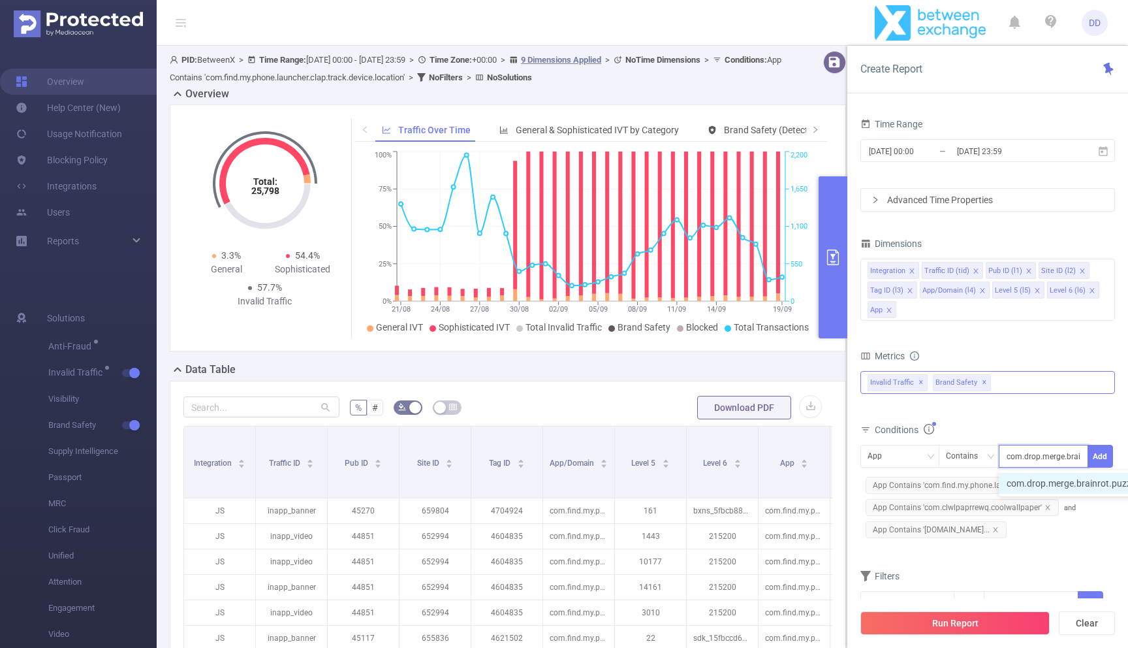
scroll to position [0, 108]
type input "com.drop.merge.brainrot.puzzle.free.launcher.tewon"
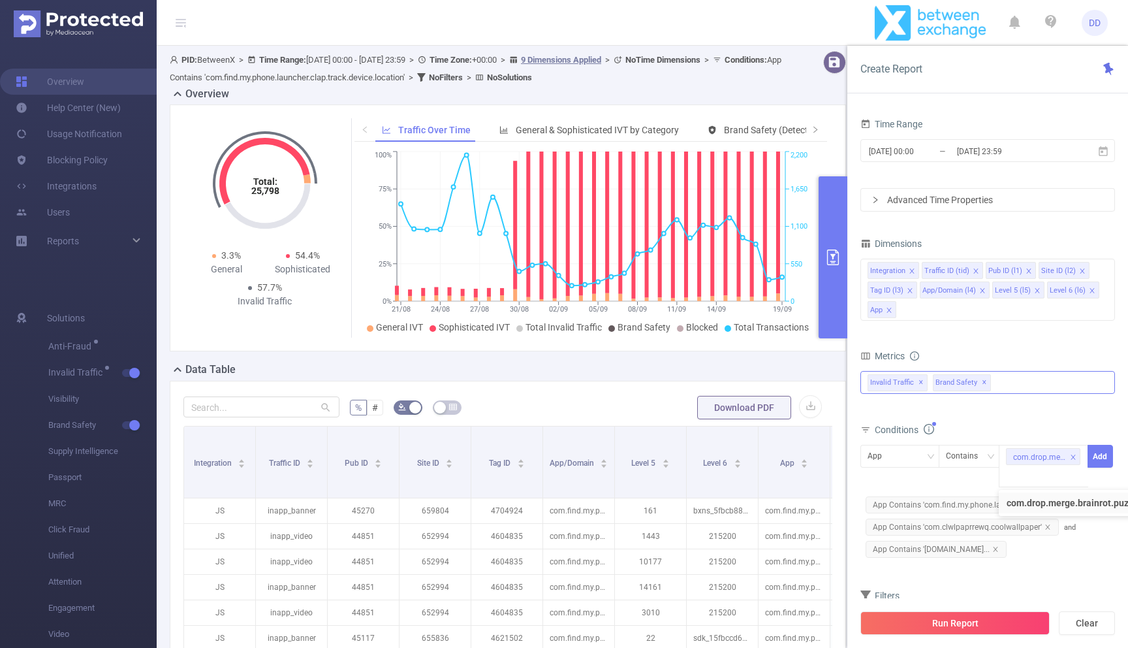
click at [995, 574] on form "Dimensions Integration Traffic ID (tid) Pub ID (l1) Site ID (l2) Tag ID (l3) Ap…" at bounding box center [987, 442] width 255 height 416
click at [1107, 450] on button "Add" at bounding box center [1099, 456] width 25 height 23
click at [965, 626] on button "Run Report" at bounding box center [954, 622] width 189 height 23
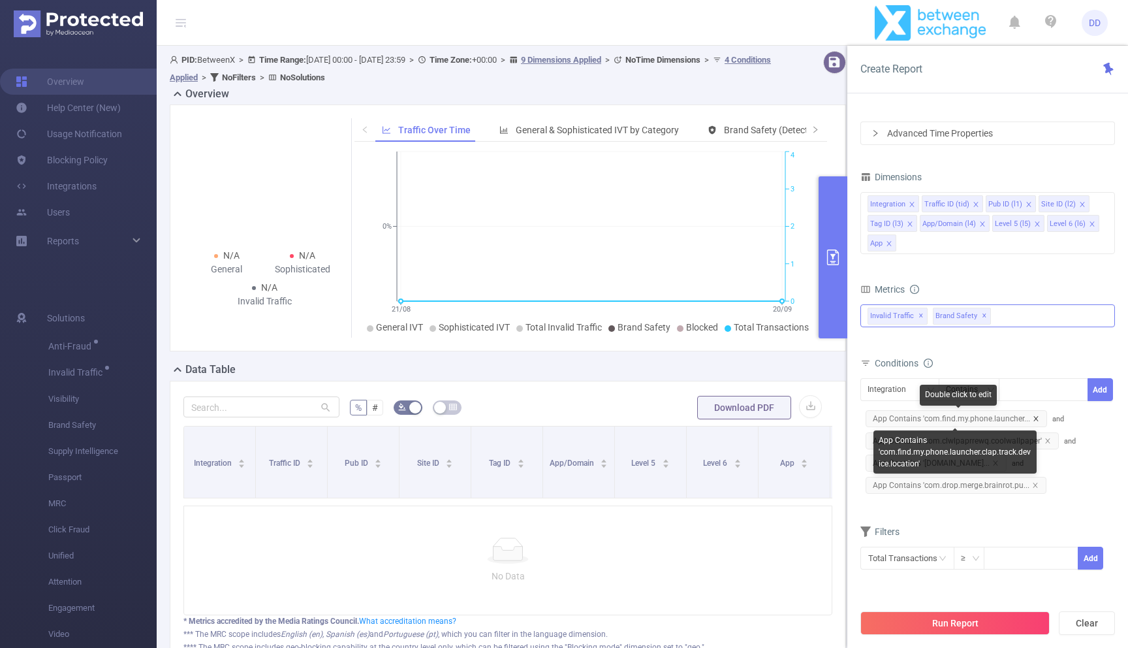
click at [1033, 416] on icon "icon: close" at bounding box center [1036, 418] width 7 height 7
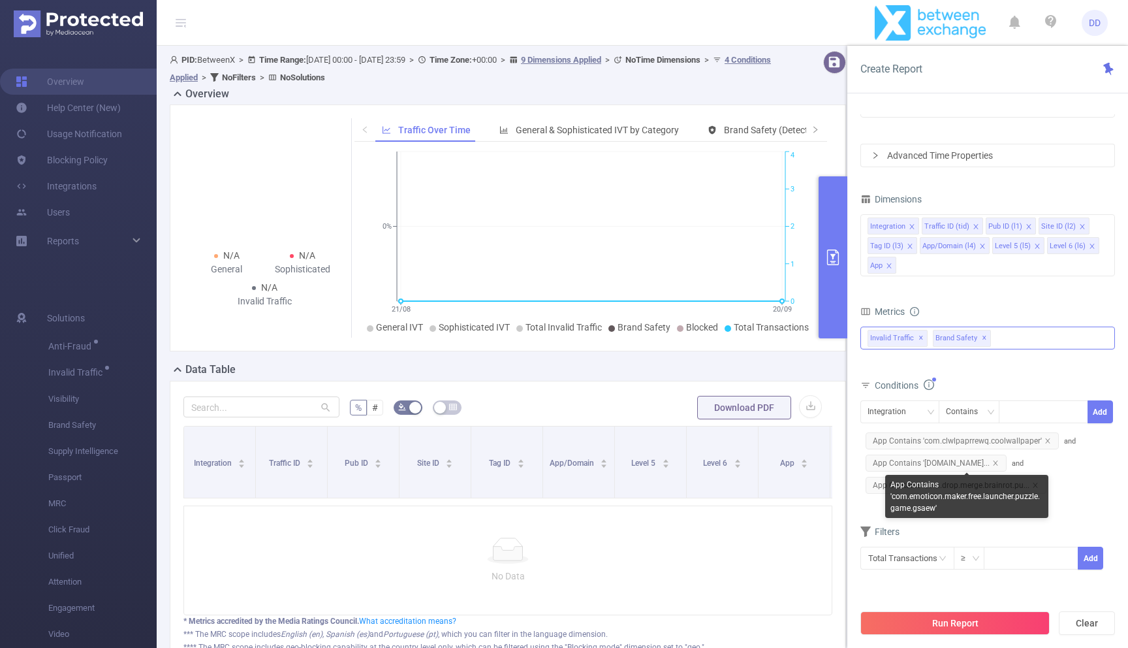
click at [1066, 442] on span "and App Contains 'com.emoticon.maker.free.la..." at bounding box center [967, 452] width 215 height 31
click at [1032, 416] on div at bounding box center [1043, 412] width 75 height 22
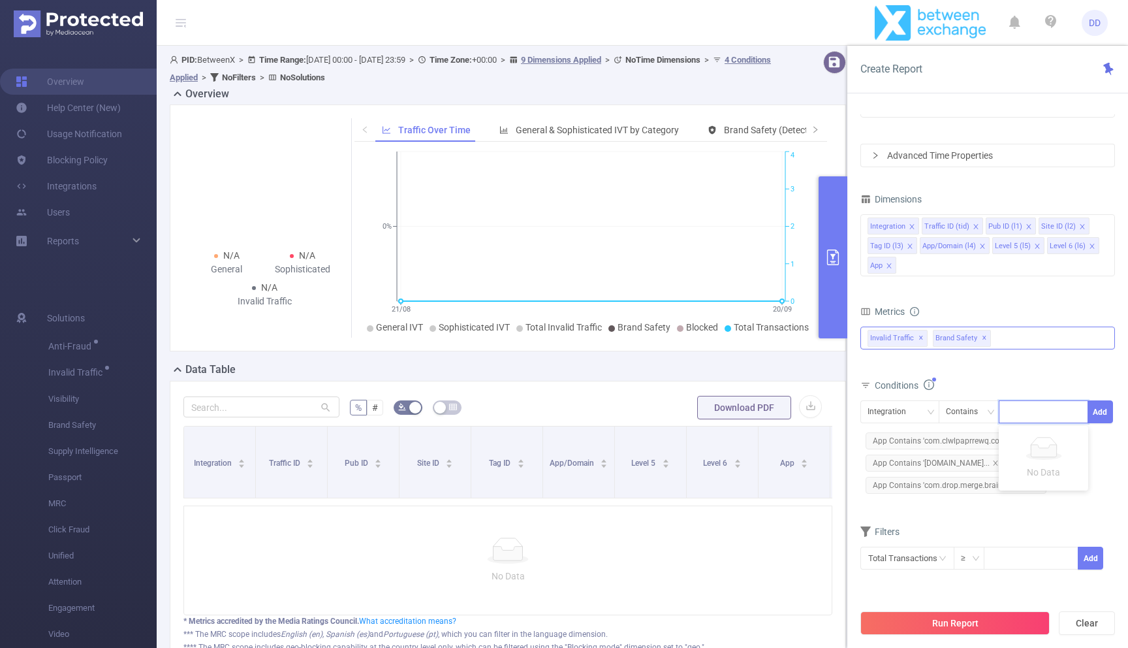
click at [960, 524] on div "Filters" at bounding box center [987, 533] width 255 height 22
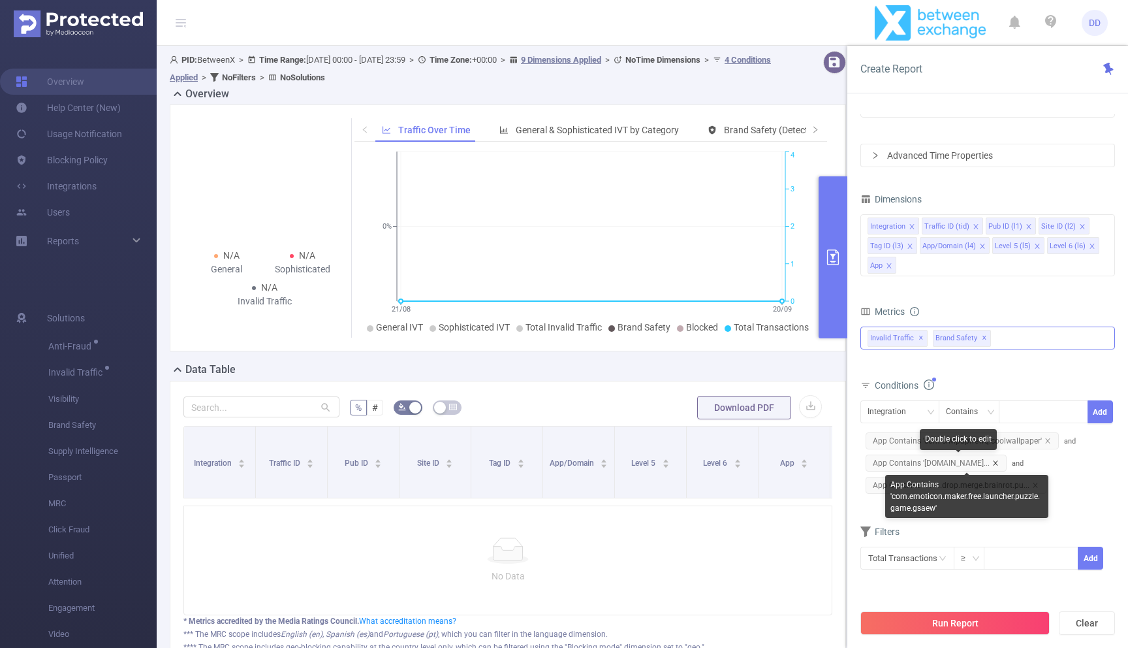
click at [999, 462] on icon "icon: close" at bounding box center [995, 463] width 7 height 7
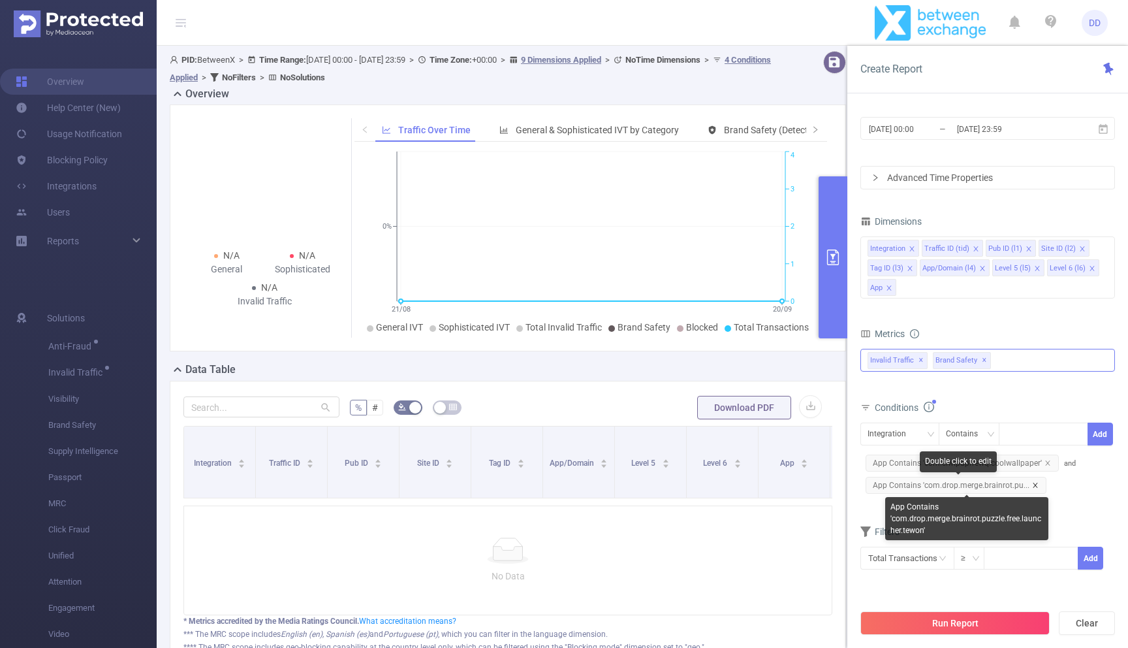
click at [1032, 484] on icon "icon: close" at bounding box center [1035, 485] width 7 height 7
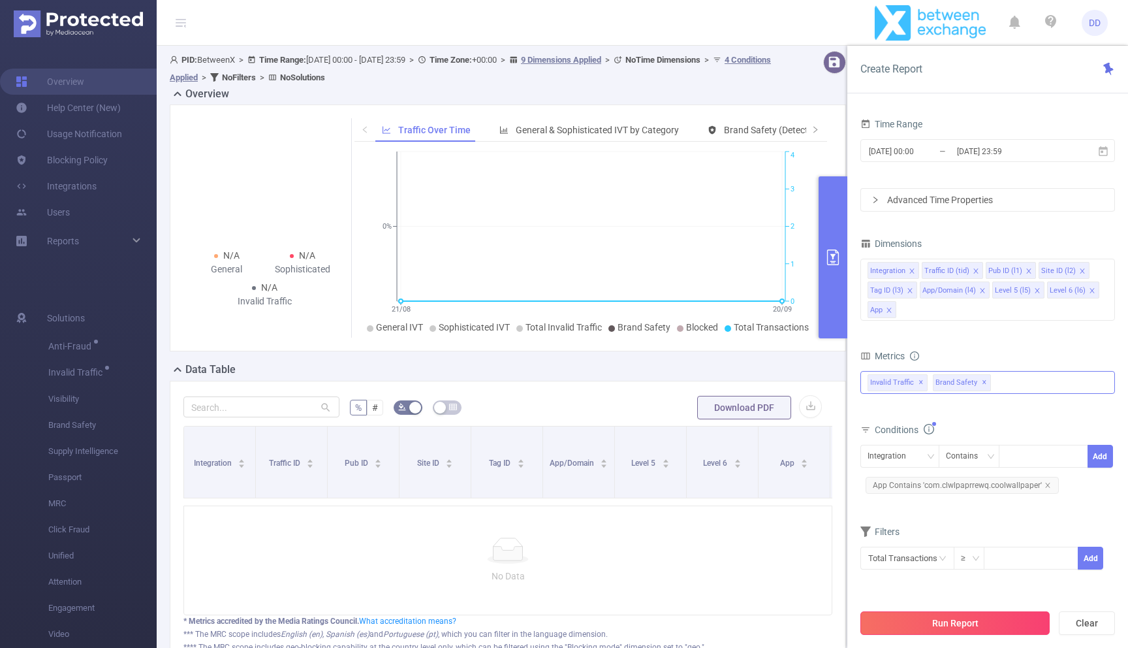
click at [984, 619] on button "Run Report" at bounding box center [954, 622] width 189 height 23
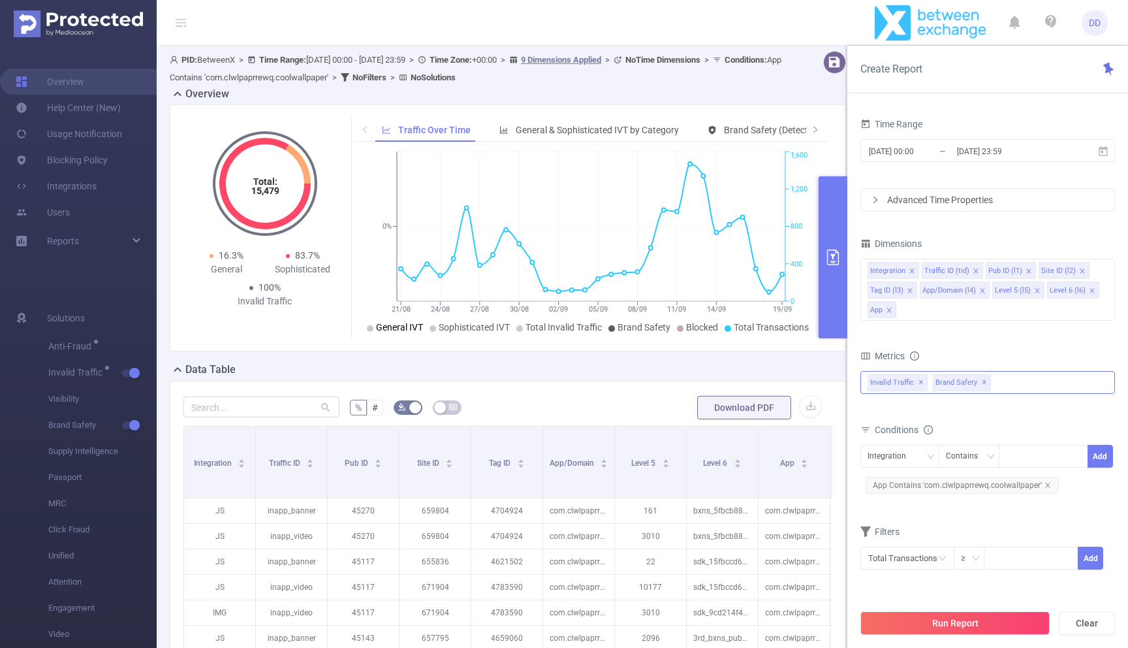
click at [387, 333] on li "General IVT" at bounding box center [395, 327] width 56 height 14
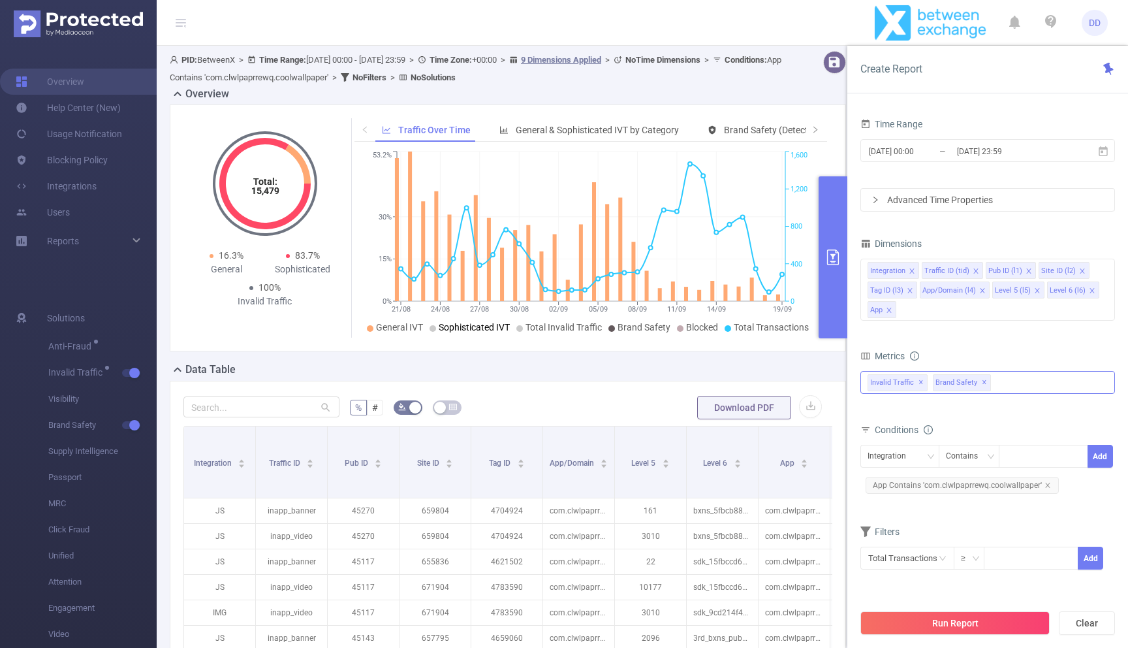
click at [450, 332] on li "Sophisticated IVT" at bounding box center [469, 327] width 80 height 14
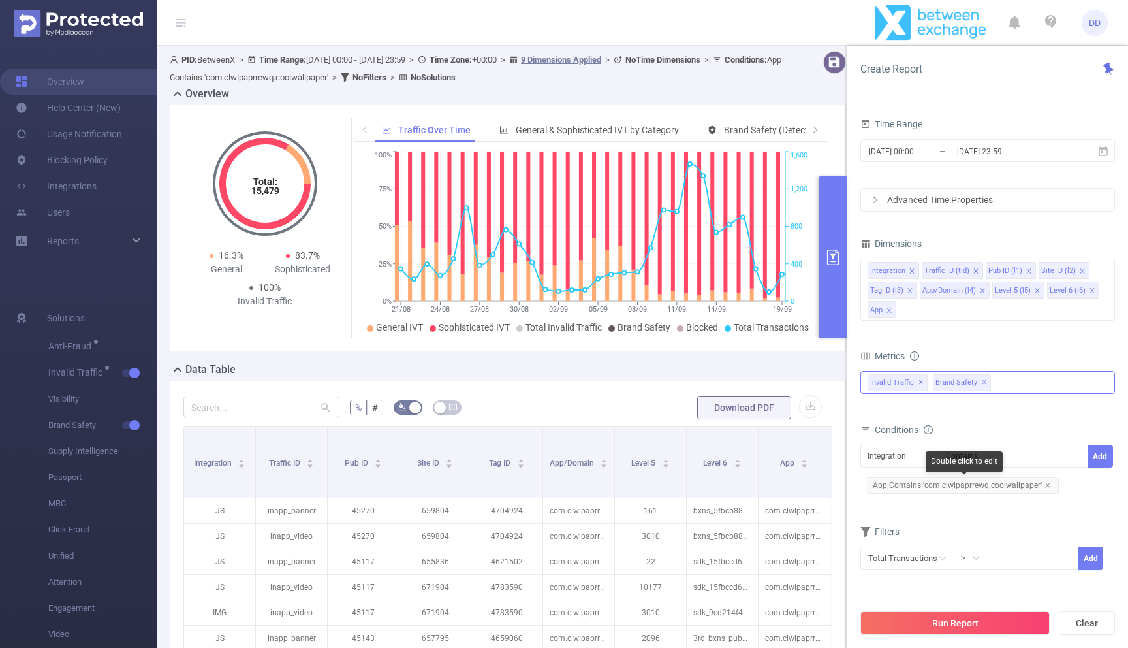
click at [1050, 484] on span "App Contains 'com.clwlpaprrewq.coolwallpaper'" at bounding box center [962, 484] width 193 height 17
click at [1045, 483] on icon "icon: close" at bounding box center [1047, 484] width 5 height 5
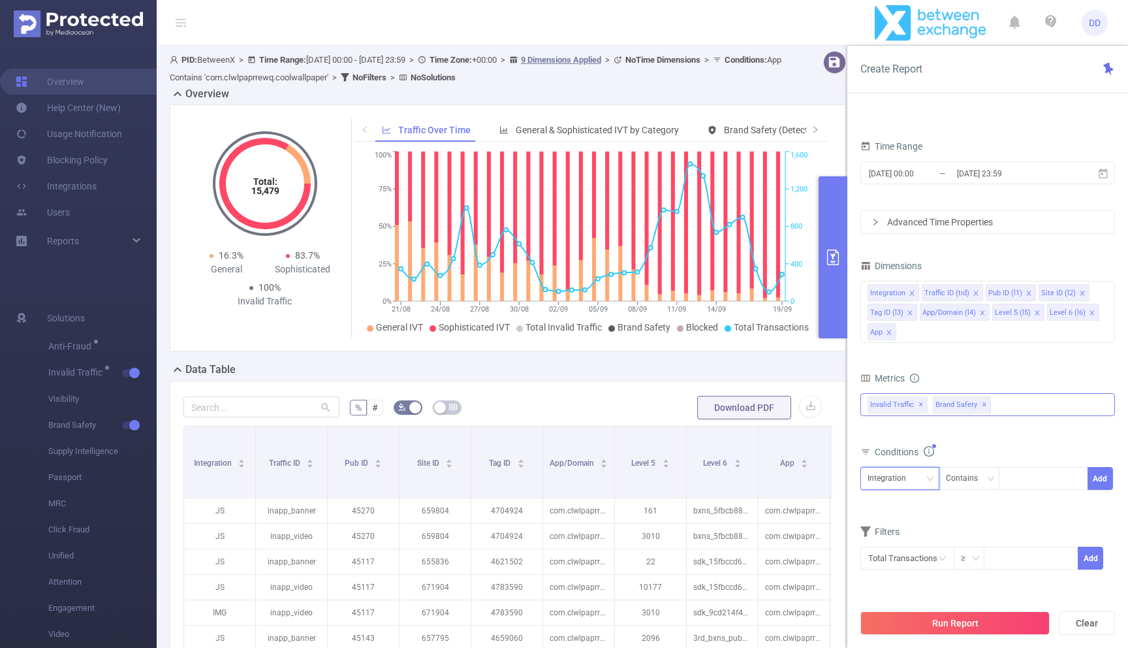
click at [884, 478] on div "Integration" at bounding box center [891, 478] width 48 height 22
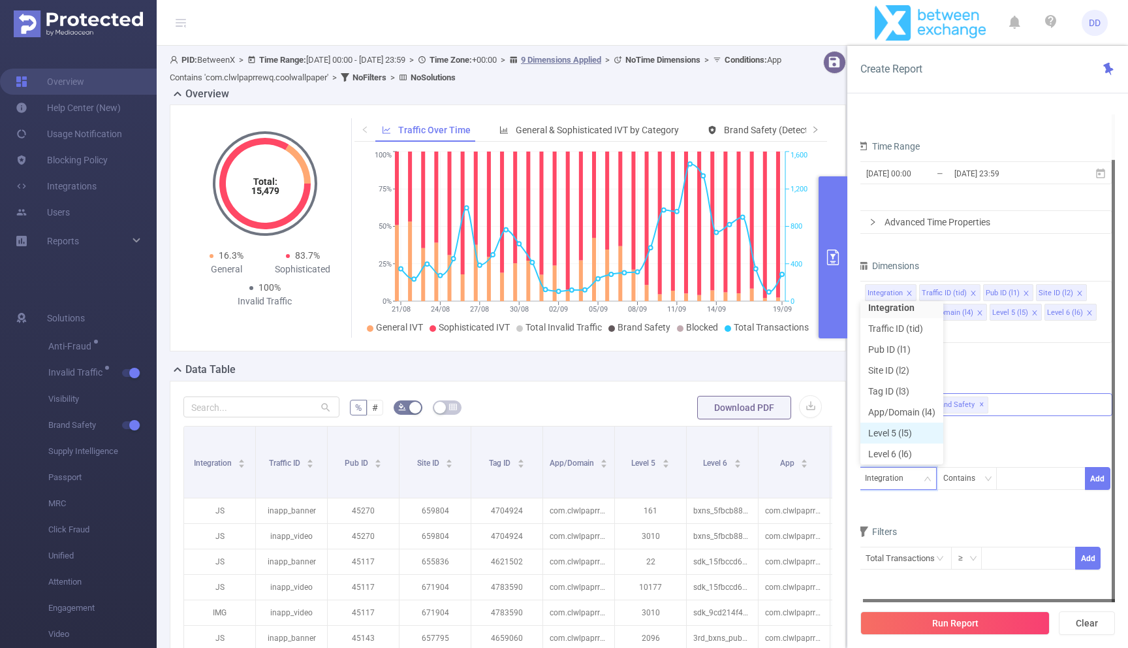
scroll to position [30, 0]
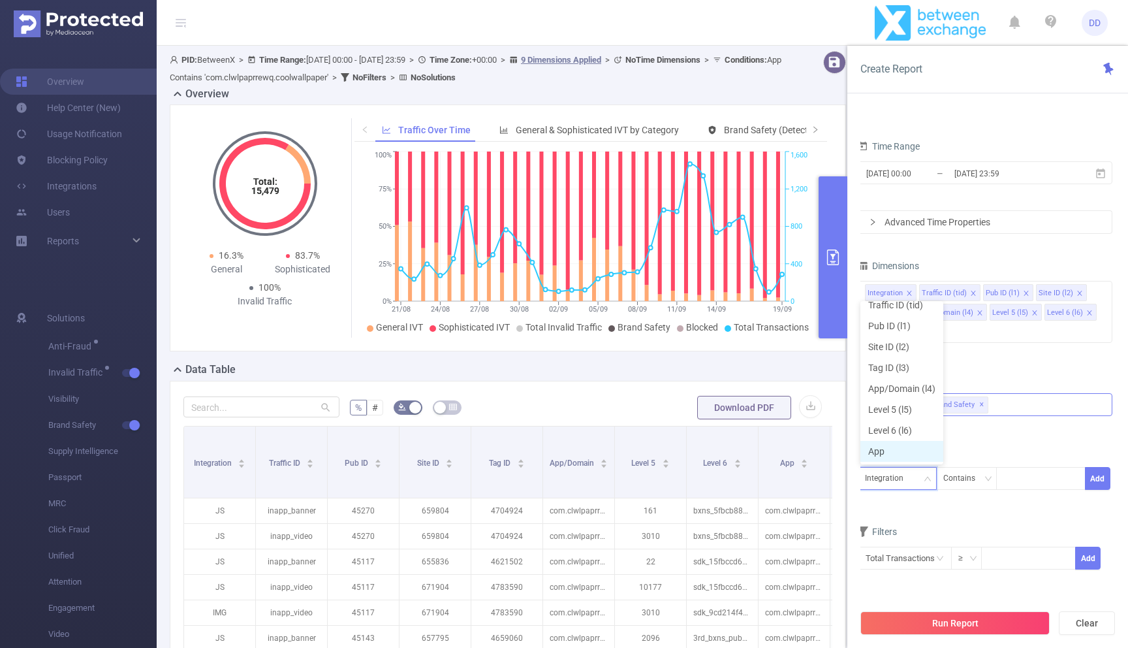
click at [901, 445] on li "App" at bounding box center [901, 451] width 83 height 21
click at [1039, 478] on div at bounding box center [1040, 478] width 75 height 22
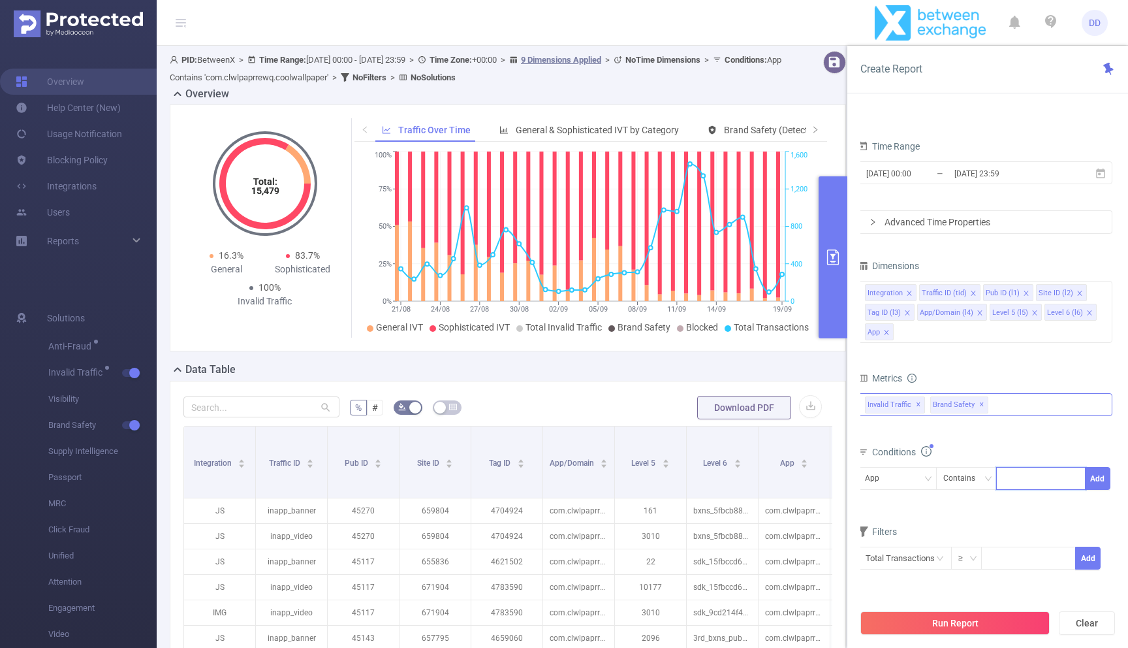
paste input "com.drop.merge.brainrot.puzzle.free.launcher.tewon"
type input "com.drop.merge.brainrot.puzzle.free.launcher.tewon"
click at [1107, 480] on button "Add" at bounding box center [1097, 478] width 25 height 23
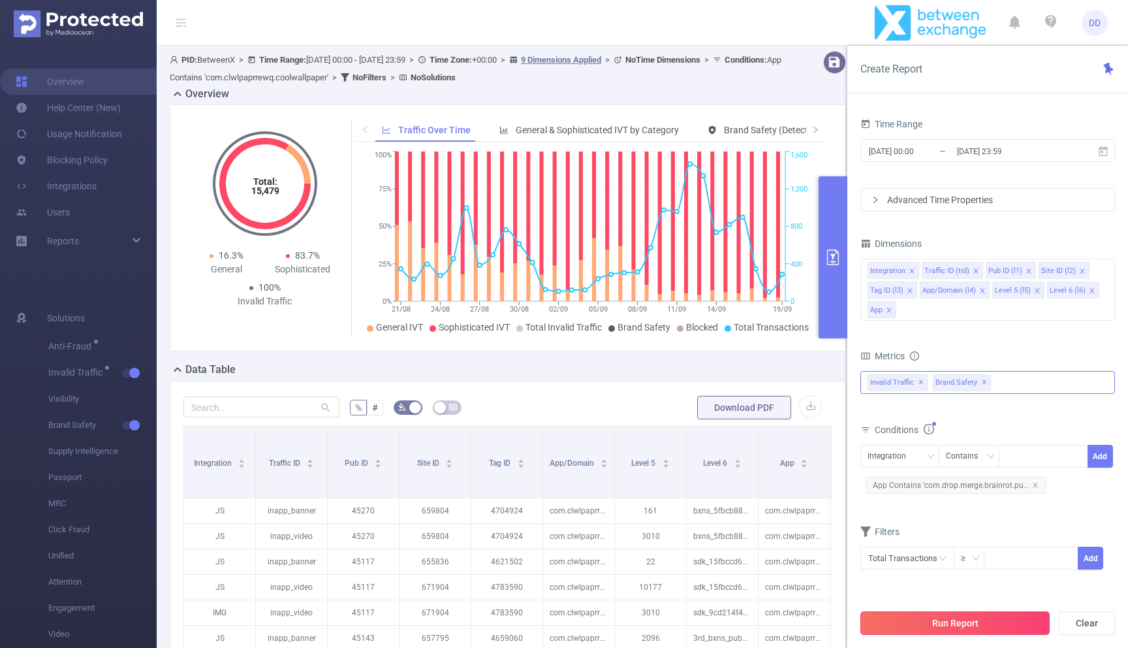
click at [959, 617] on button "Run Report" at bounding box center [954, 622] width 189 height 23
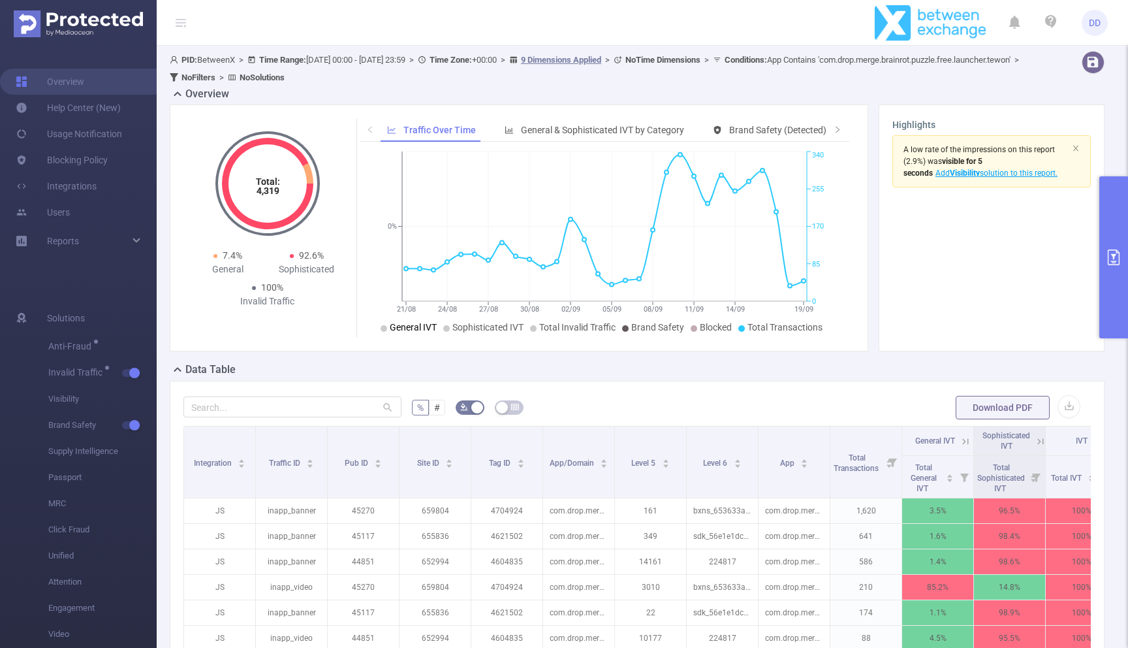
click at [416, 330] on span "General IVT" at bounding box center [413, 327] width 47 height 10
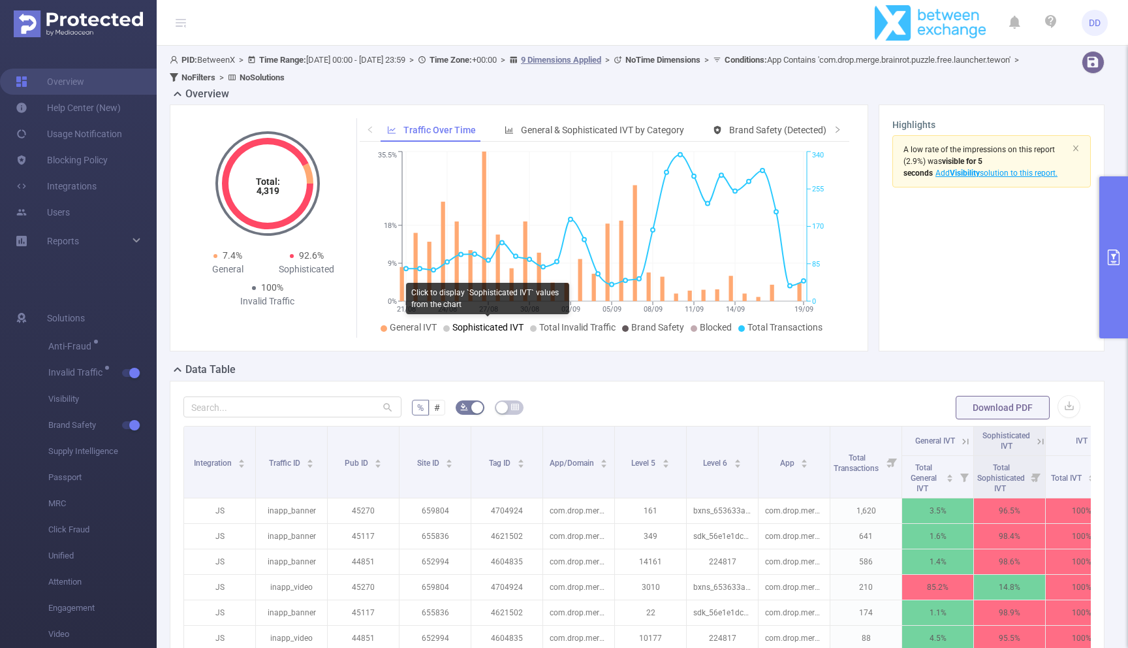
click at [463, 329] on span "Sophisticated IVT" at bounding box center [487, 327] width 71 height 10
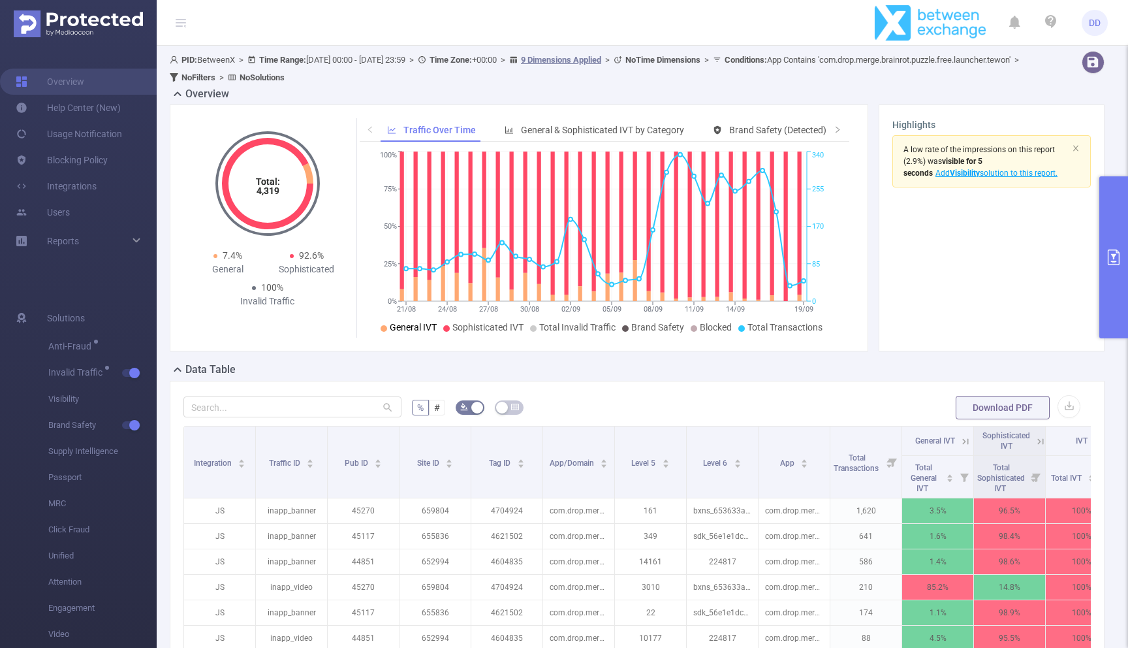
click at [401, 329] on span "General IVT" at bounding box center [413, 327] width 47 height 10
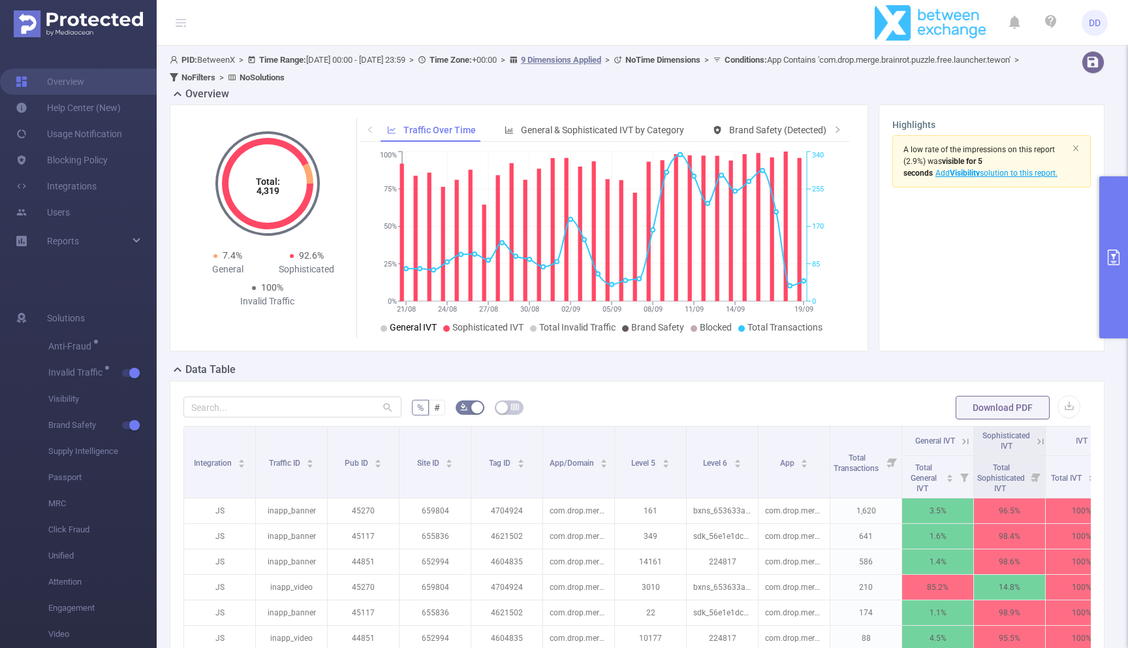
click at [401, 329] on span "General IVT" at bounding box center [413, 327] width 47 height 10
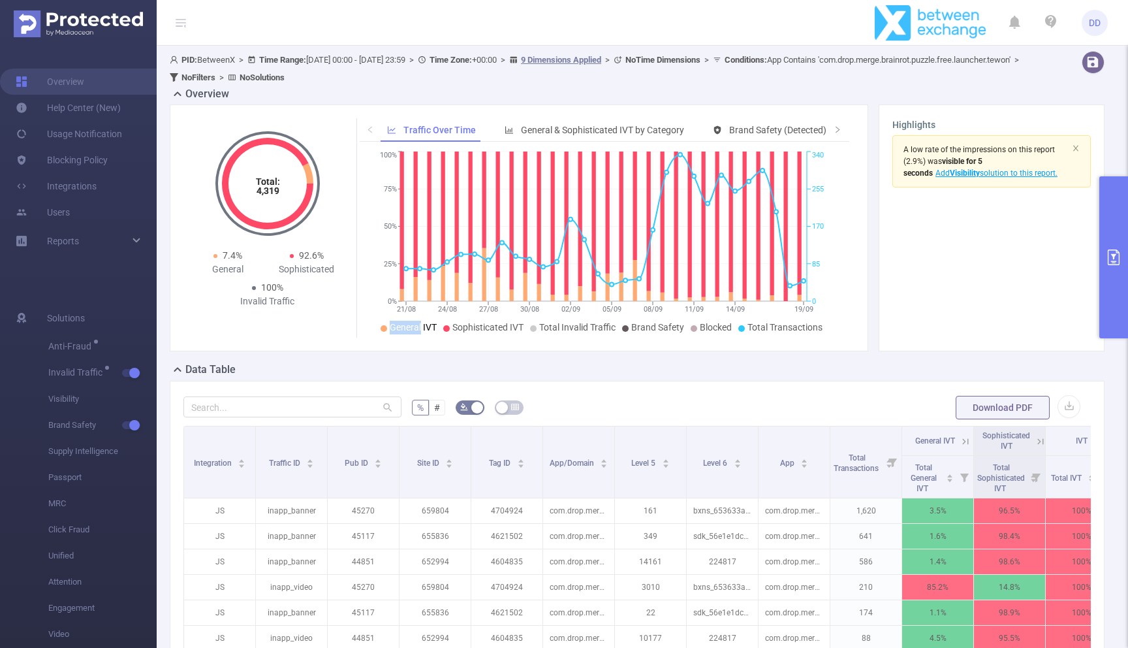
click at [401, 329] on span "General IVT" at bounding box center [413, 327] width 47 height 10
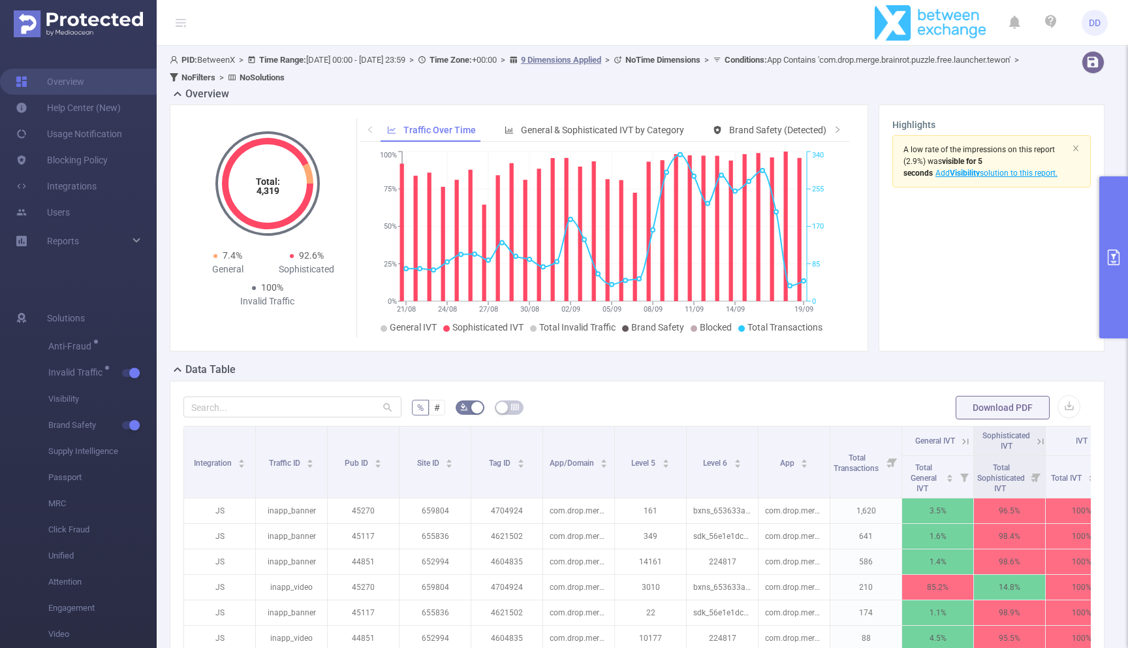
click at [1107, 262] on icon "primary" at bounding box center [1114, 257] width 16 height 16
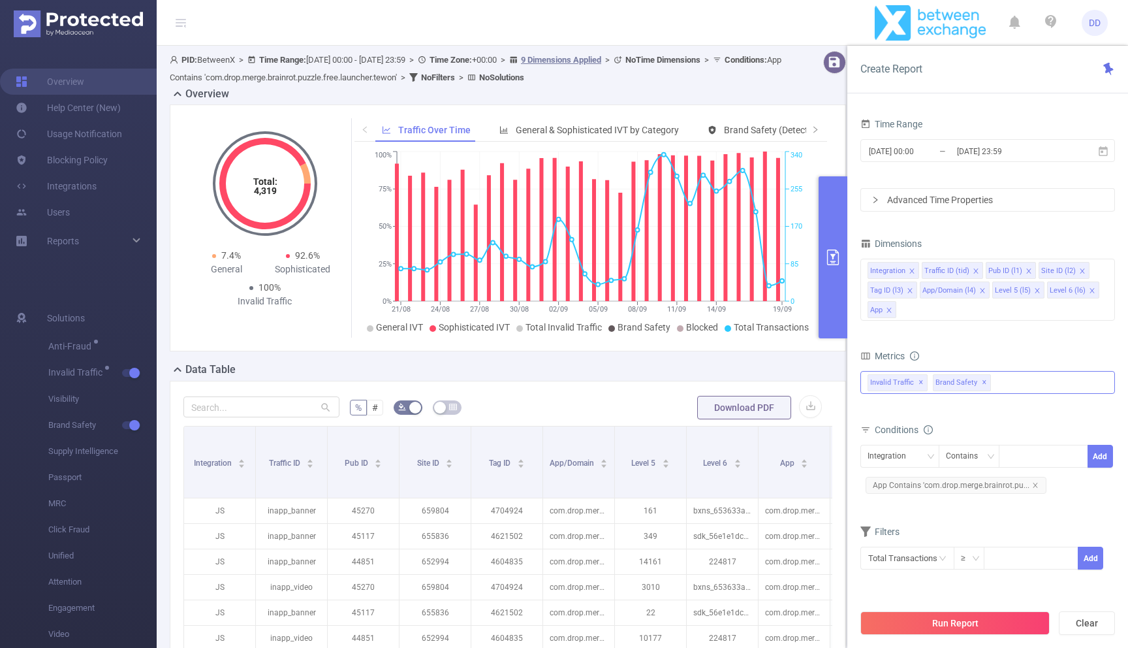
click at [982, 383] on span "✕" at bounding box center [984, 383] width 5 height 16
click at [1014, 161] on span "2025-08-21 00:00 _ 2025-09-20 23:59" at bounding box center [987, 150] width 255 height 23
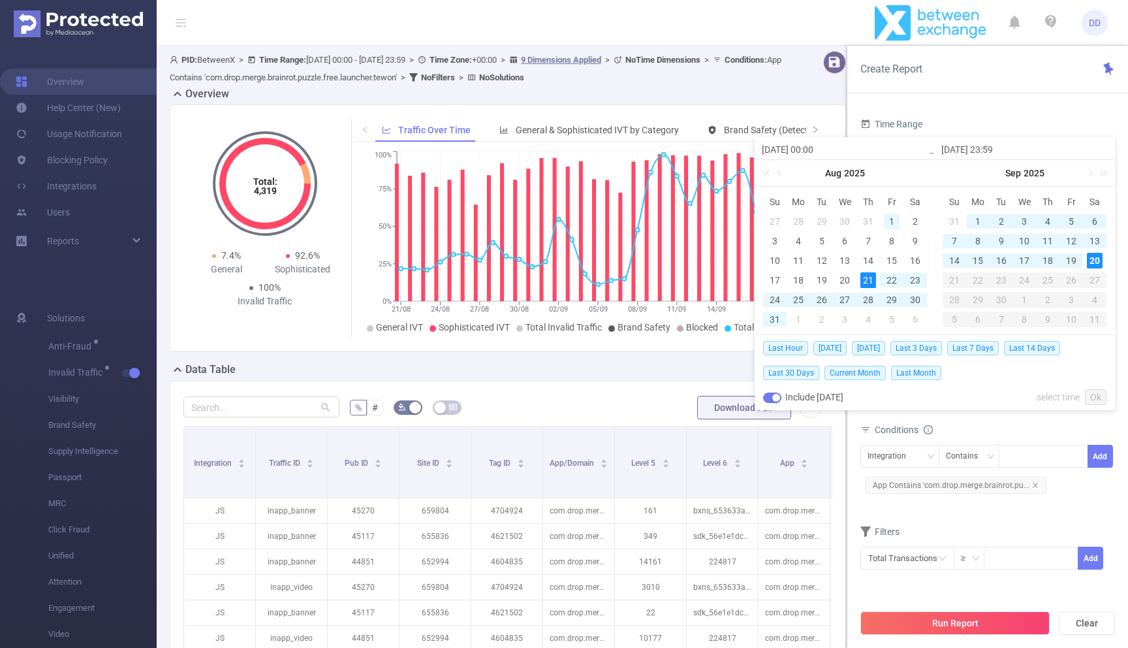
click at [889, 219] on div "1" at bounding box center [892, 221] width 16 height 16
click at [1097, 260] on div "20" at bounding box center [1095, 261] width 16 height 16
type input "[DATE] 00:00"
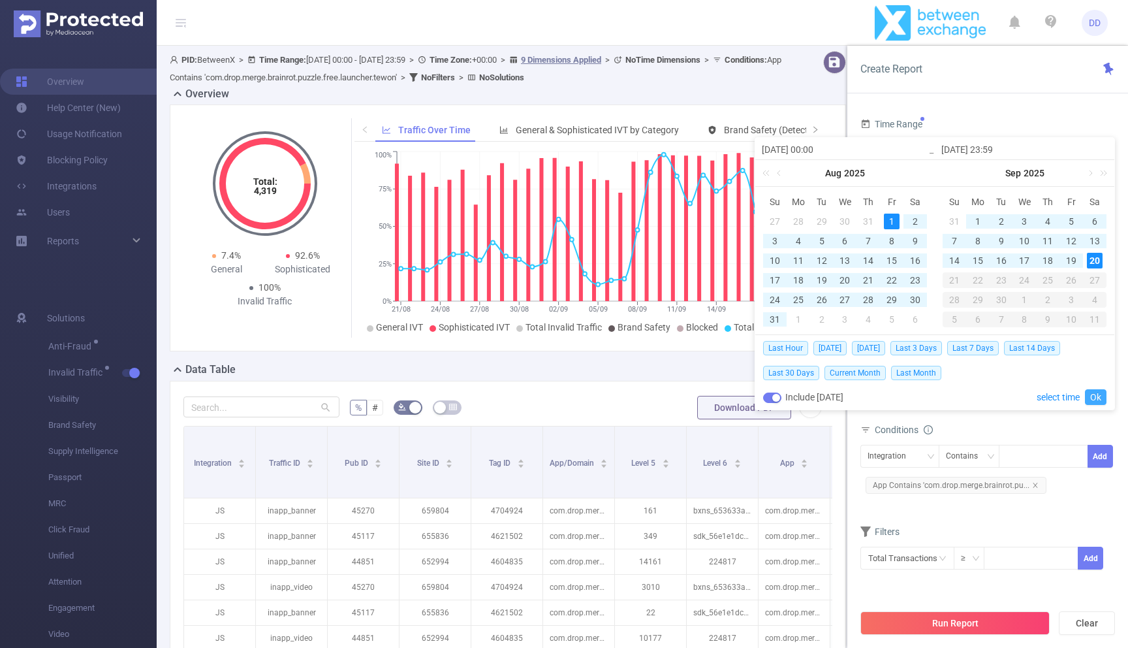
click at [1104, 398] on link "Ok" at bounding box center [1096, 397] width 22 height 16
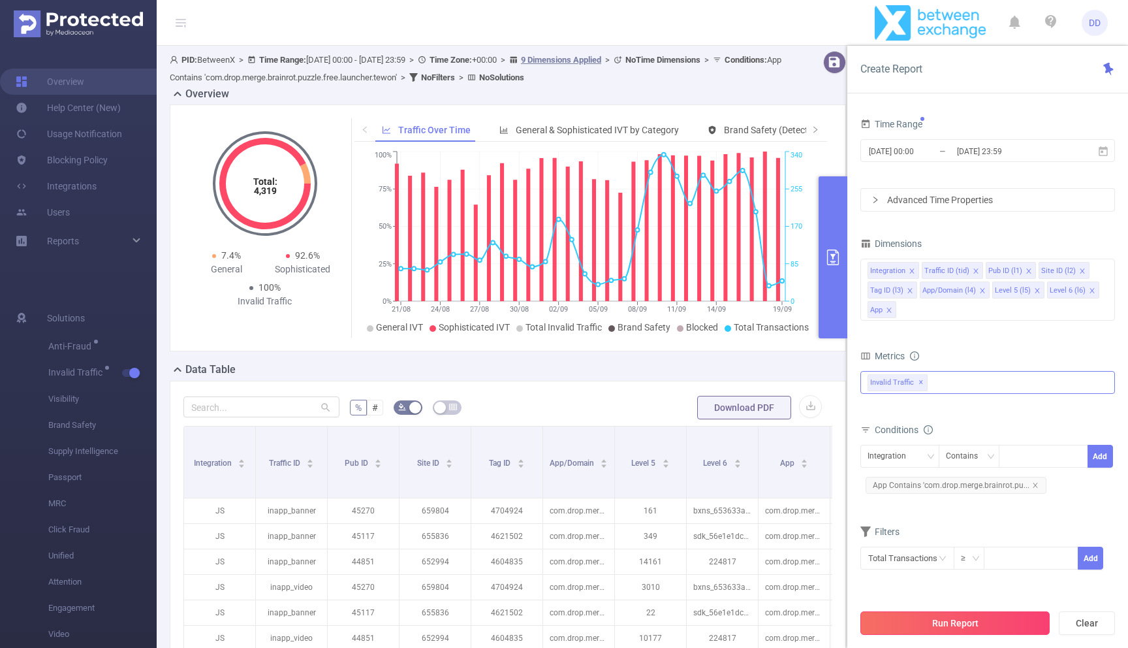
click at [955, 617] on button "Run Report" at bounding box center [954, 622] width 189 height 23
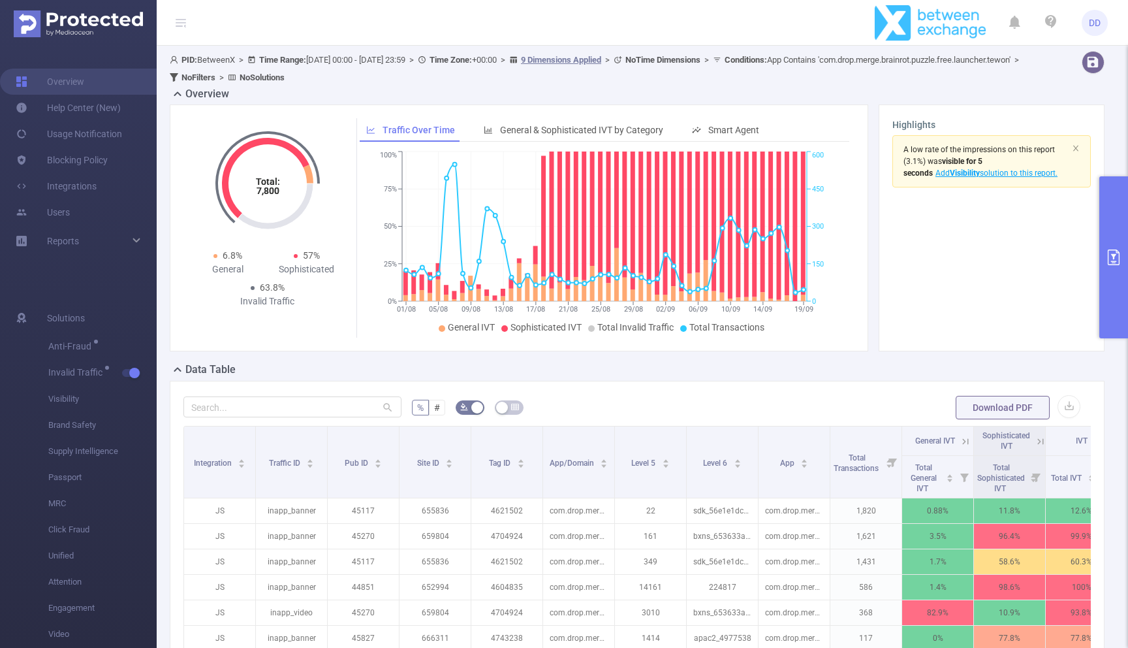
click at [1101, 250] on button "primary" at bounding box center [1113, 257] width 29 height 162
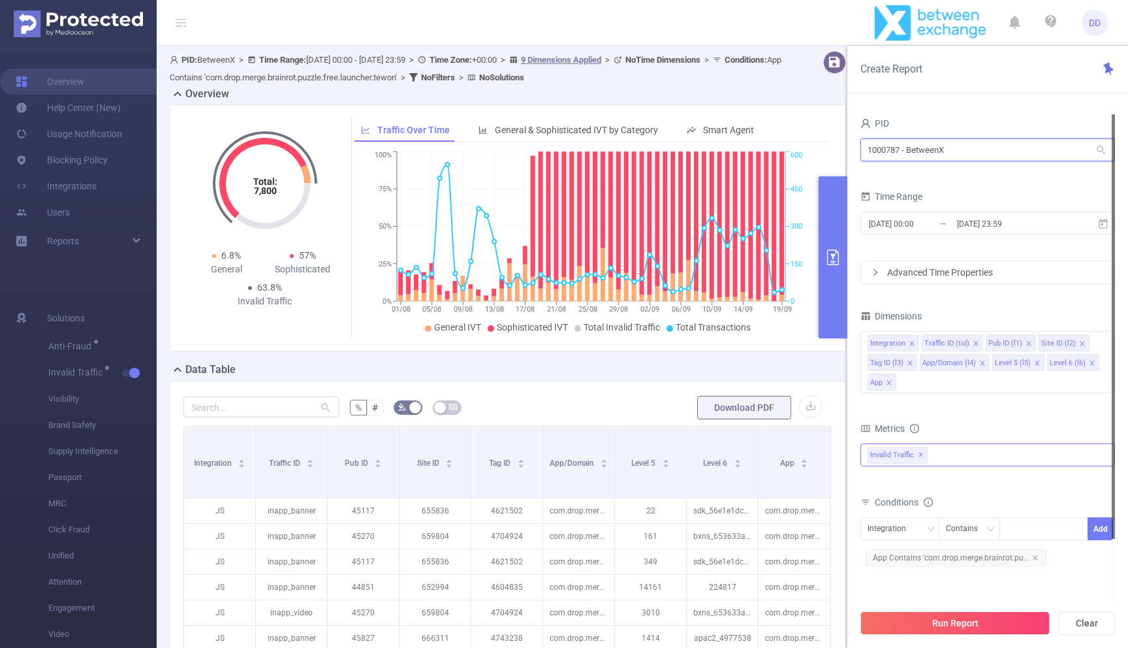
click at [928, 149] on input "1000787 - BetweenX" at bounding box center [987, 149] width 255 height 23
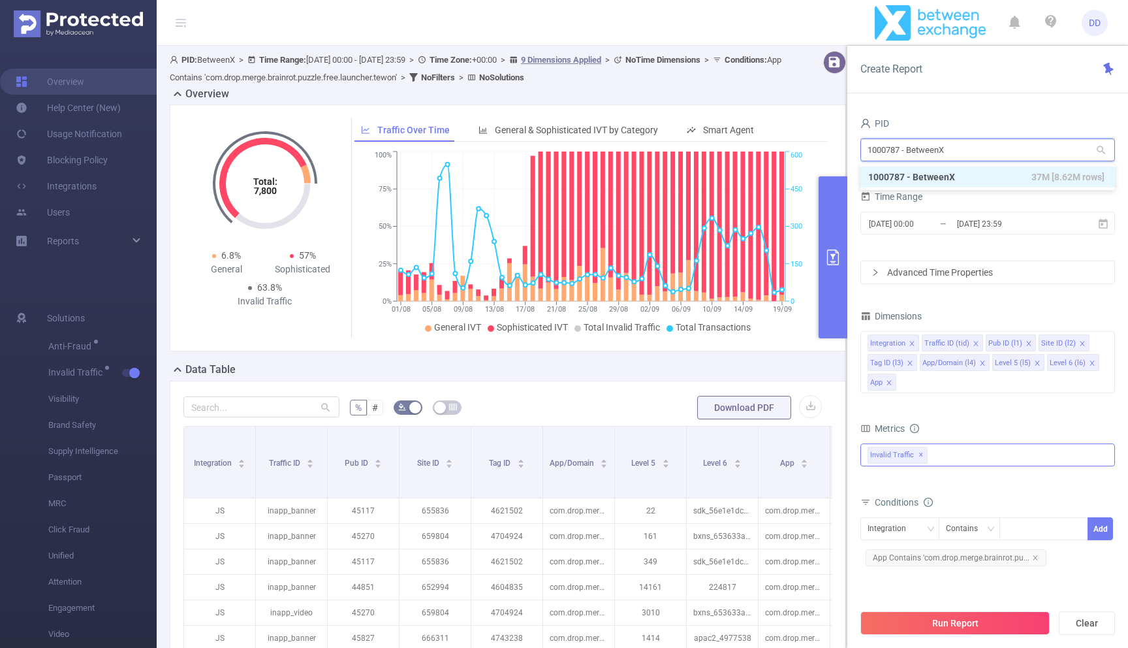
click at [928, 149] on input "1000787 - BetweenX" at bounding box center [987, 149] width 255 height 23
click at [900, 151] on input "1000787 - BetweenX" at bounding box center [987, 149] width 255 height 23
paste input "1053"
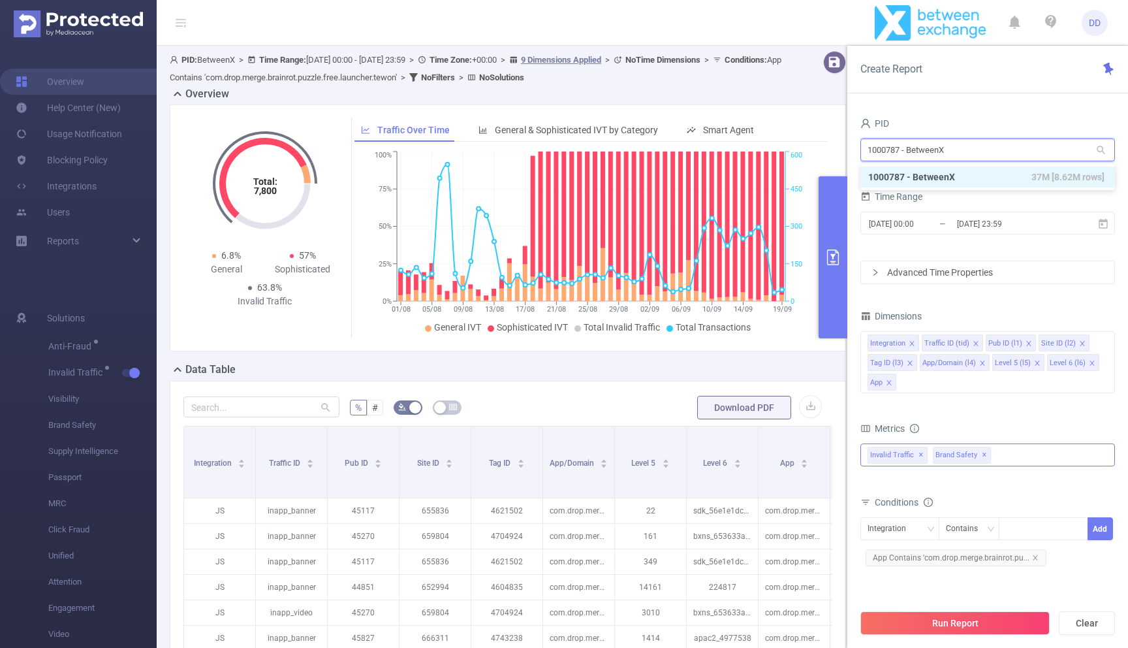
type input "1001053"
click at [942, 172] on li "1001053 - Mobidriven 14M [10M rows]" at bounding box center [987, 176] width 255 height 21
click at [930, 155] on input "1001053 - Mobidriven" at bounding box center [987, 149] width 255 height 23
